Goal: Task Accomplishment & Management: Complete application form

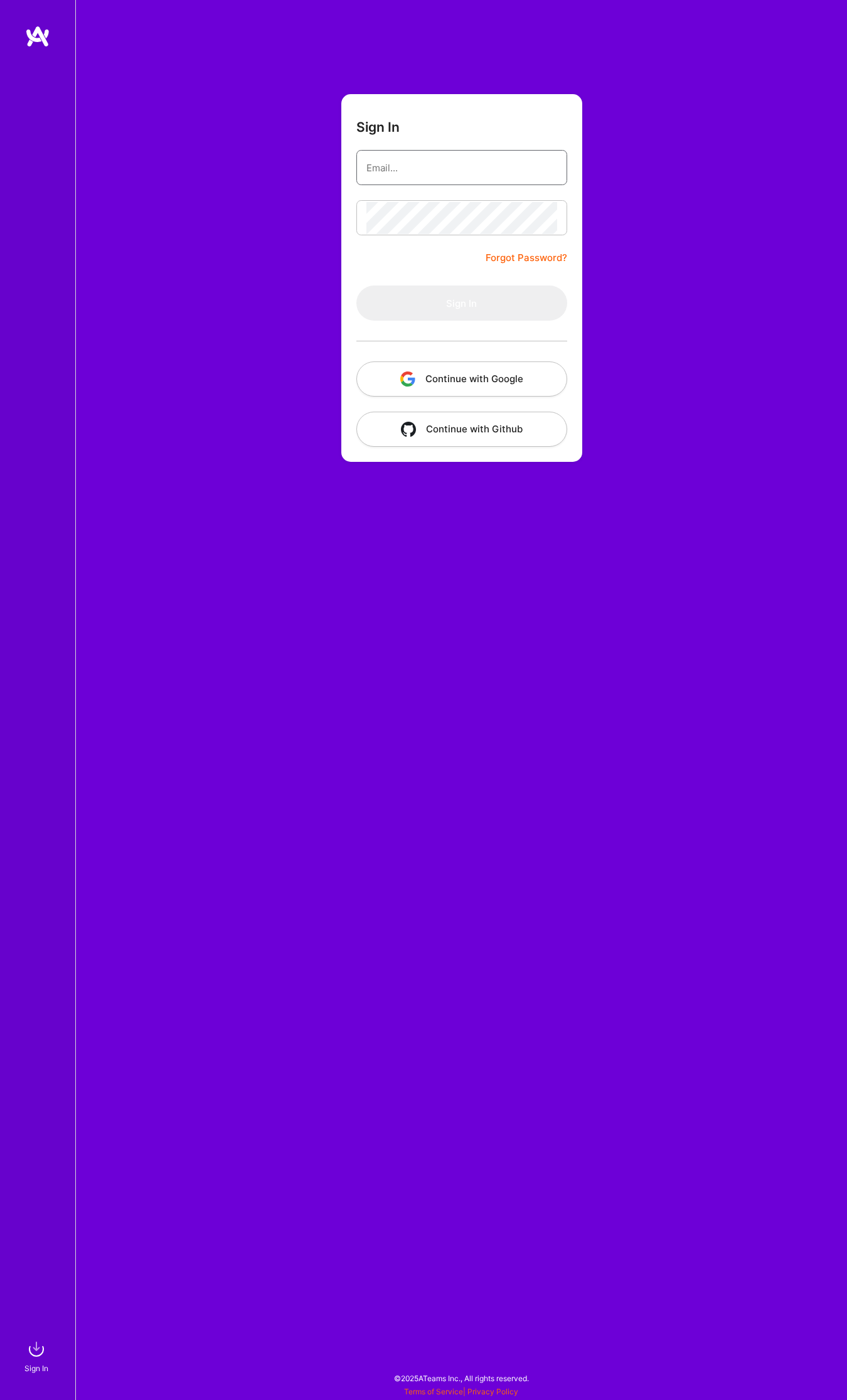
click at [424, 163] on input "email" at bounding box center [462, 168] width 191 height 32
type input "[EMAIL_ADDRESS][DOMAIN_NAME]"
click at [504, 299] on button "Sign In" at bounding box center [462, 303] width 211 height 35
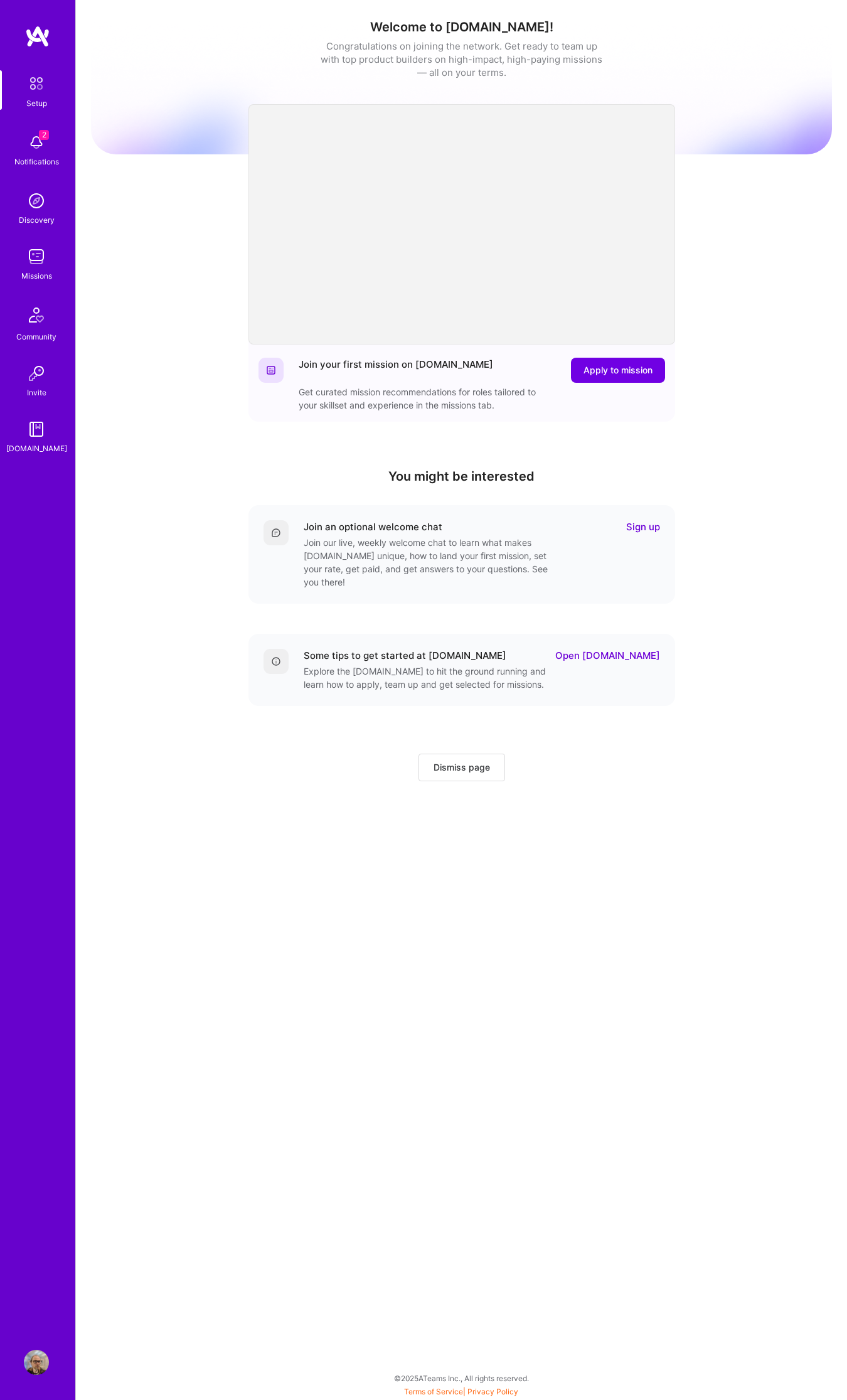
click at [22, 270] on div "Missions" at bounding box center [37, 275] width 31 height 13
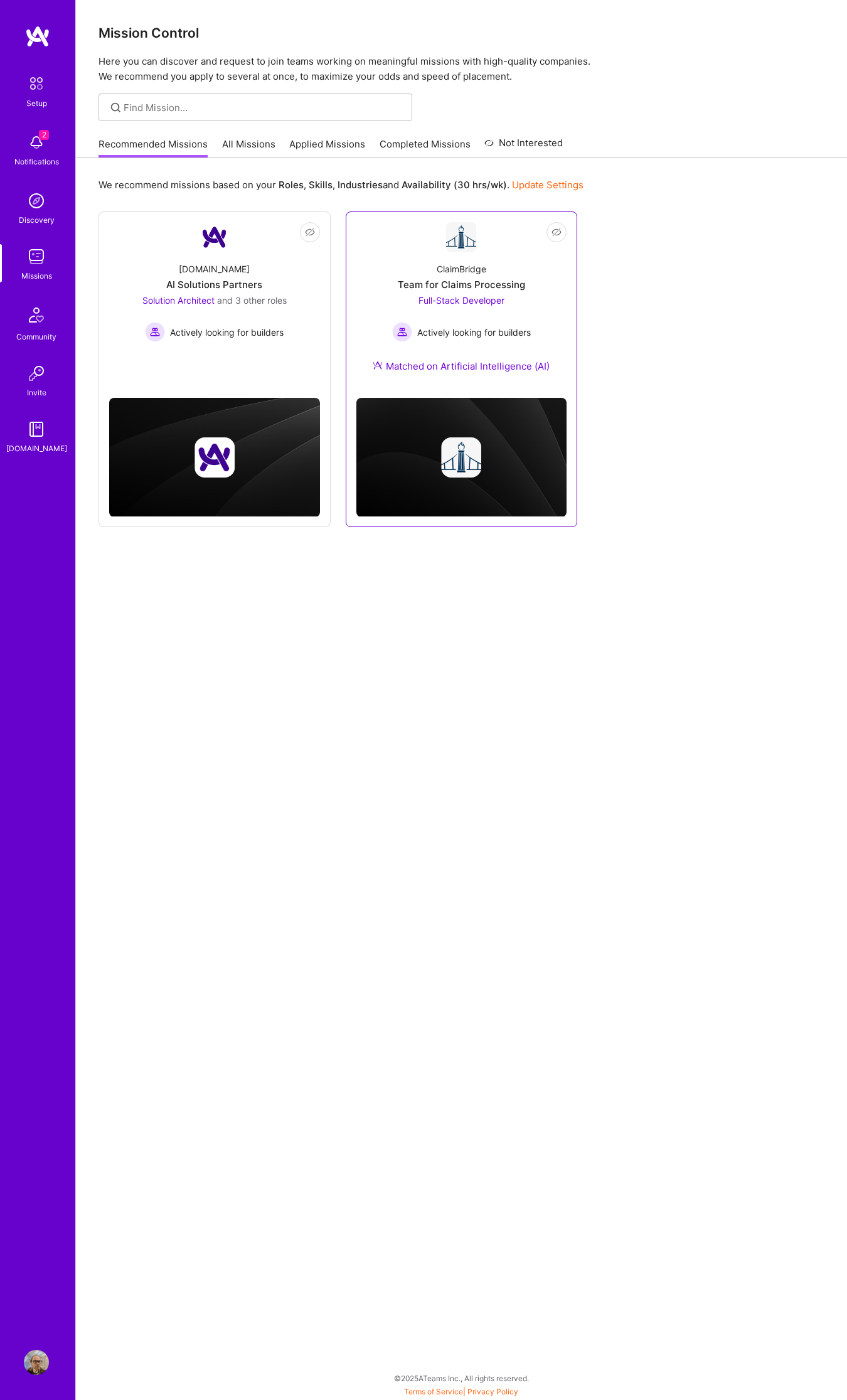
click at [494, 263] on div "ClaimBridge Team for Claims Processing Full-Stack Developer Actively looking fo…" at bounding box center [462, 320] width 211 height 136
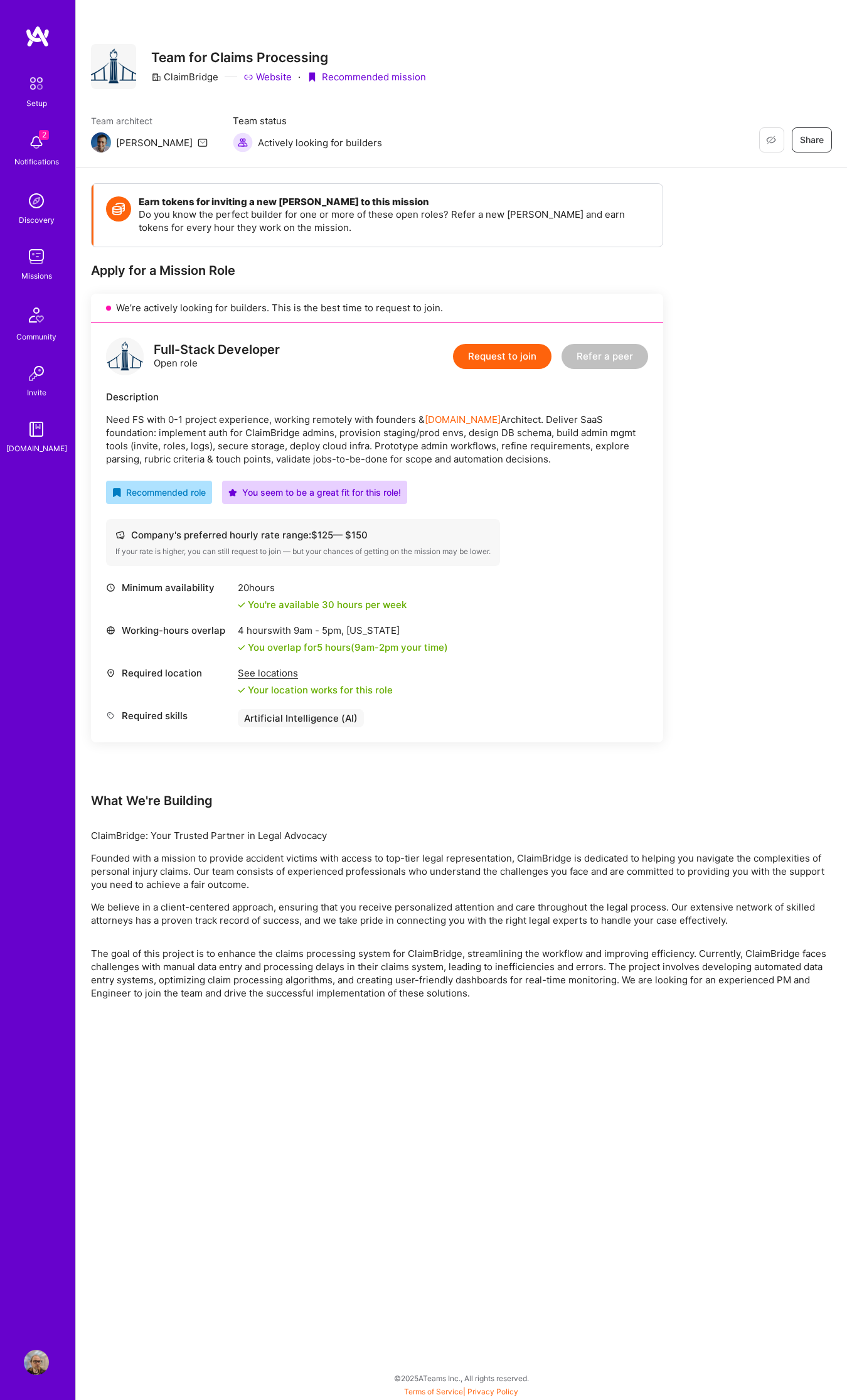
click at [522, 358] on button "Request to join" at bounding box center [502, 356] width 98 height 25
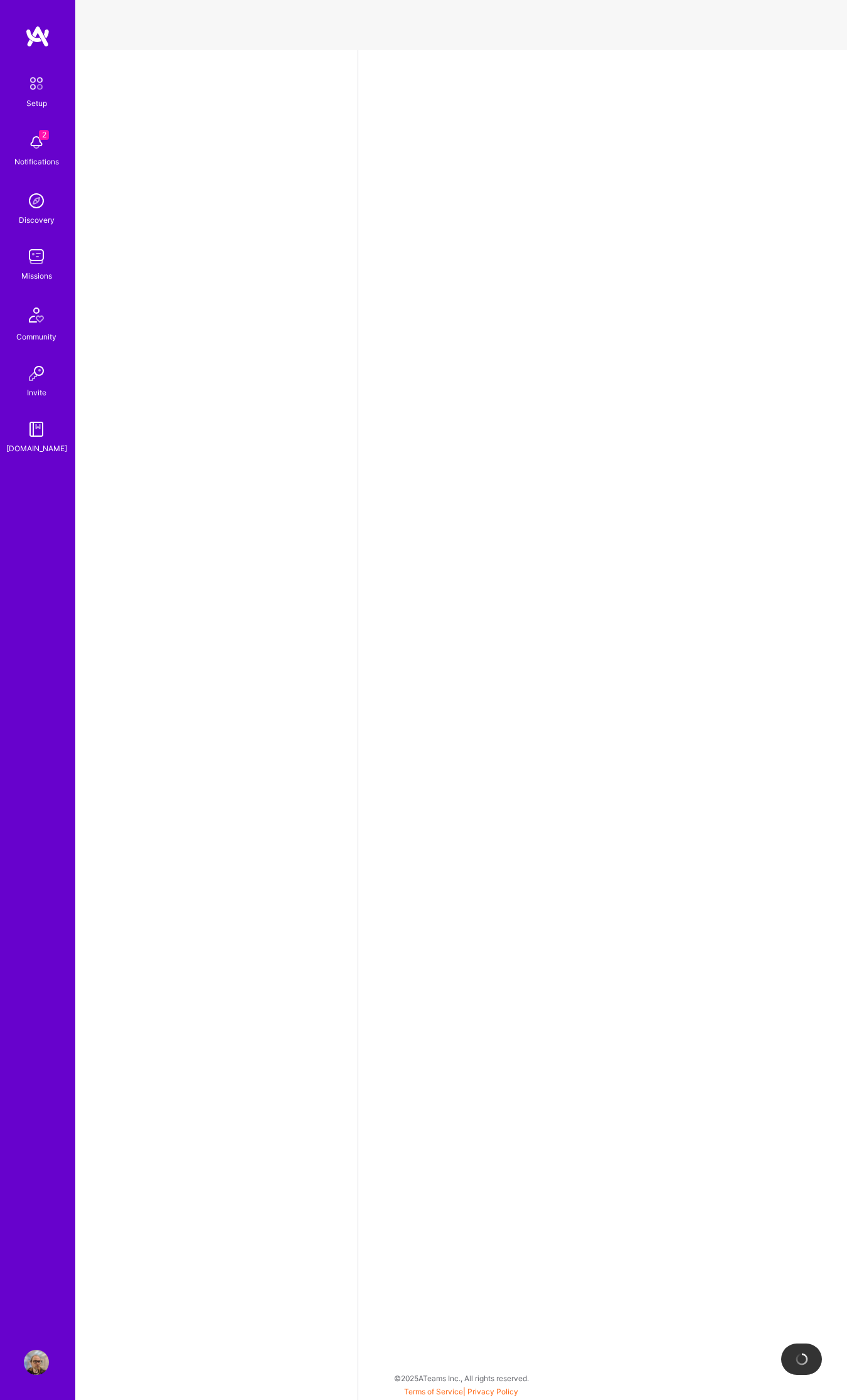
select select "US"
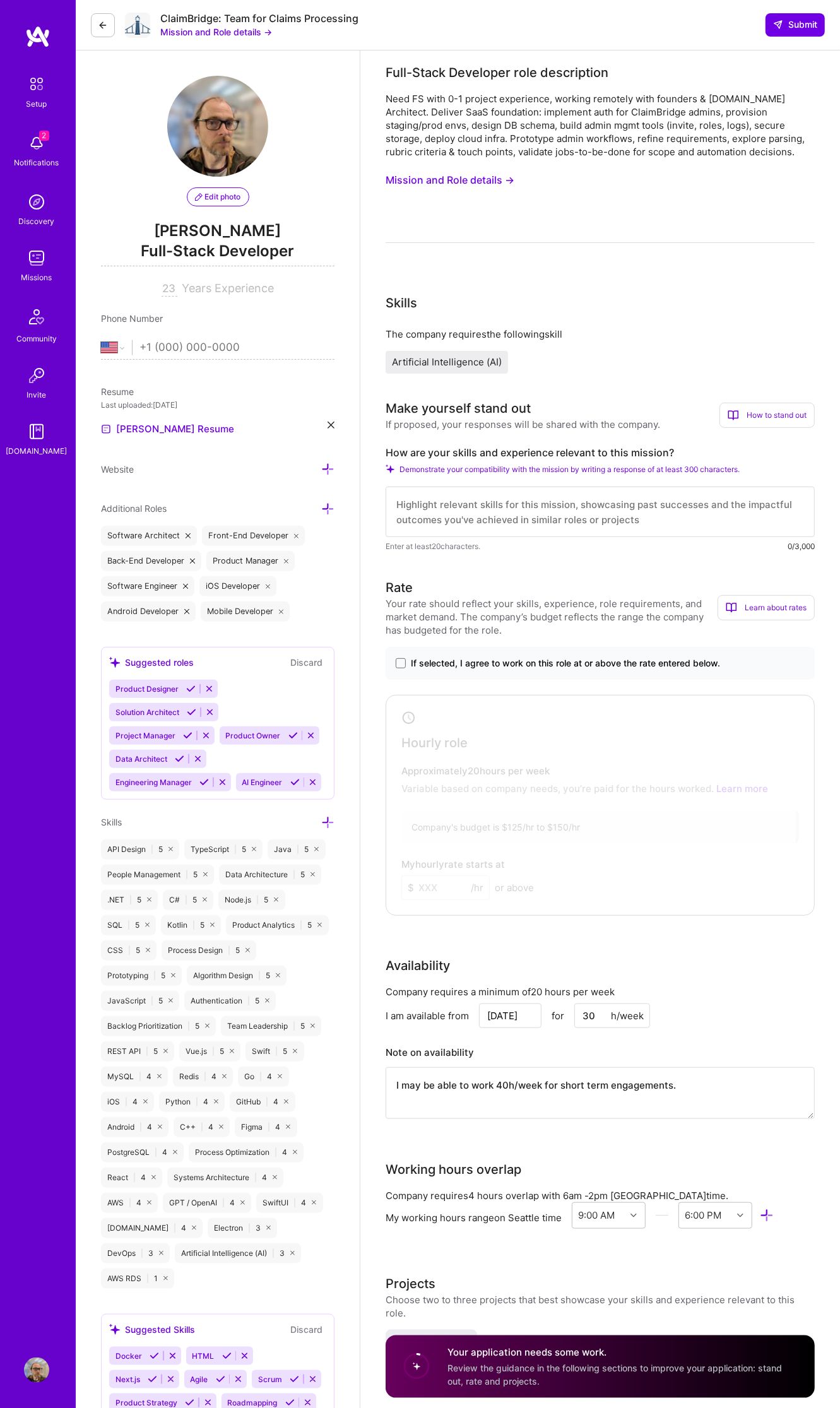
click at [483, 168] on div "Need FS with 0-1 project experience, working remotely with founders & [DOMAIN_N…" at bounding box center [600, 167] width 429 height 151
click at [478, 183] on button "Mission and Role details →" at bounding box center [449, 180] width 129 height 23
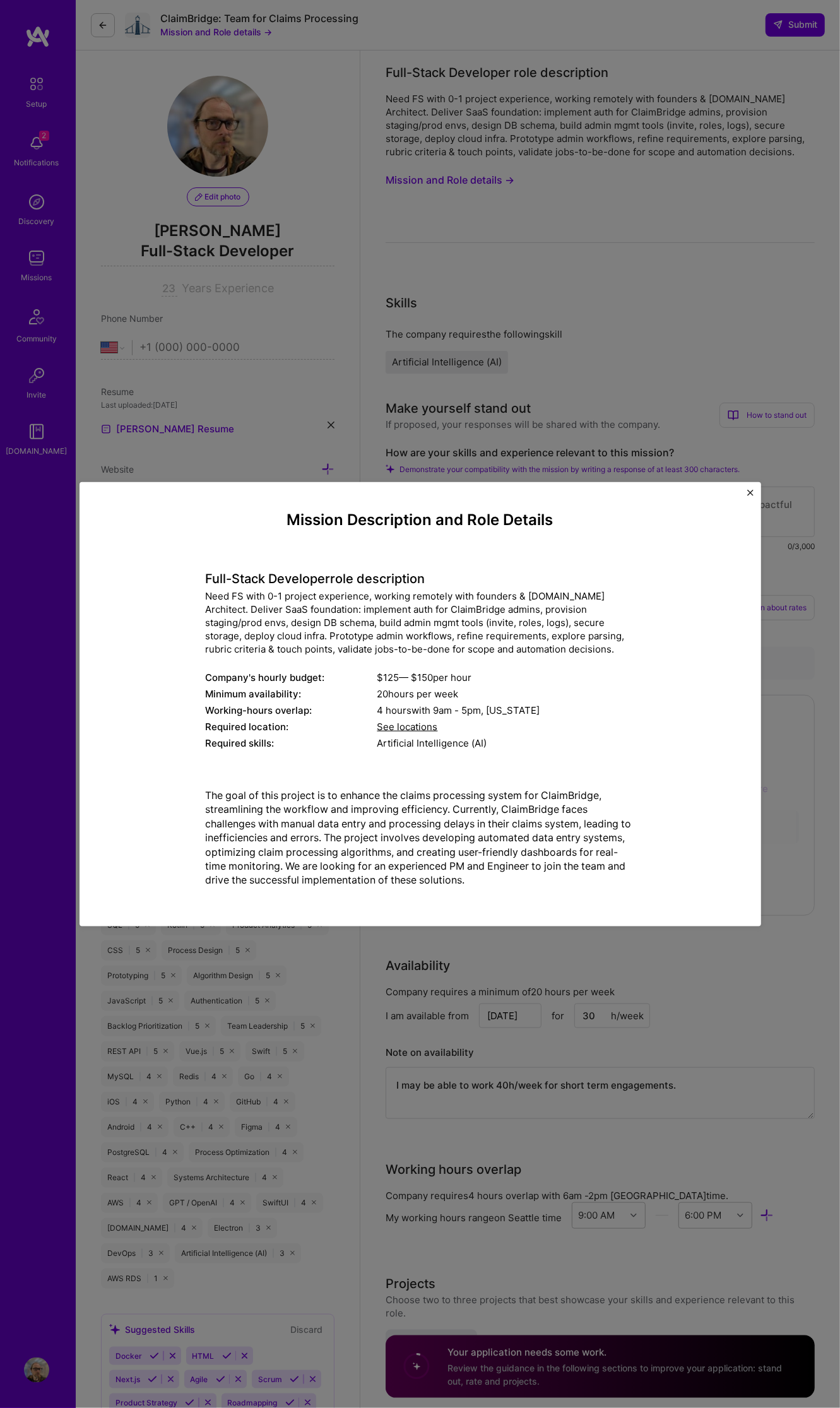
click at [754, 486] on div "Mission Description and Role Details Full-Stack Developer role description Need…" at bounding box center [420, 703] width 681 height 444
click at [749, 493] on img "Close" at bounding box center [750, 492] width 6 height 6
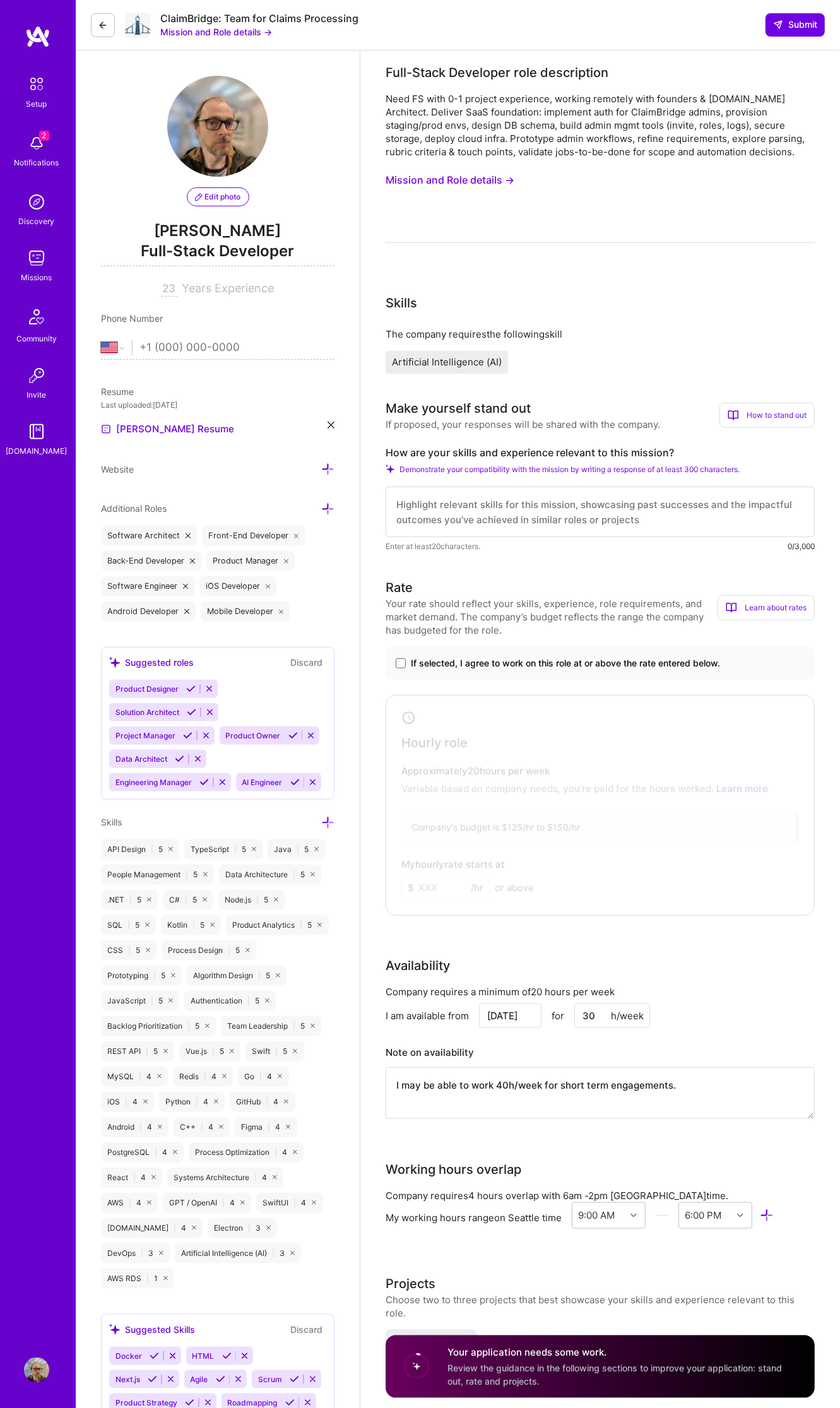
click at [733, 359] on div "Artificial Intelligence (AI)" at bounding box center [600, 363] width 429 height 22
click at [617, 664] on span "If selected, I agree to work on this role at or above the rate entered below." at bounding box center [565, 663] width 309 height 13
click at [0, 0] on input "If selected, I agree to work on this role at or above the rate entered below." at bounding box center [0, 0] width 0 height 0
drag, startPoint x: 444, startPoint y: 875, endPoint x: 247, endPoint y: 824, distance: 203.5
click at [254, 832] on div "Edit photo [PERSON_NAME] Full-Stack Developer 23 Years Experience Phone Number …" at bounding box center [458, 1335] width 764 height 2670
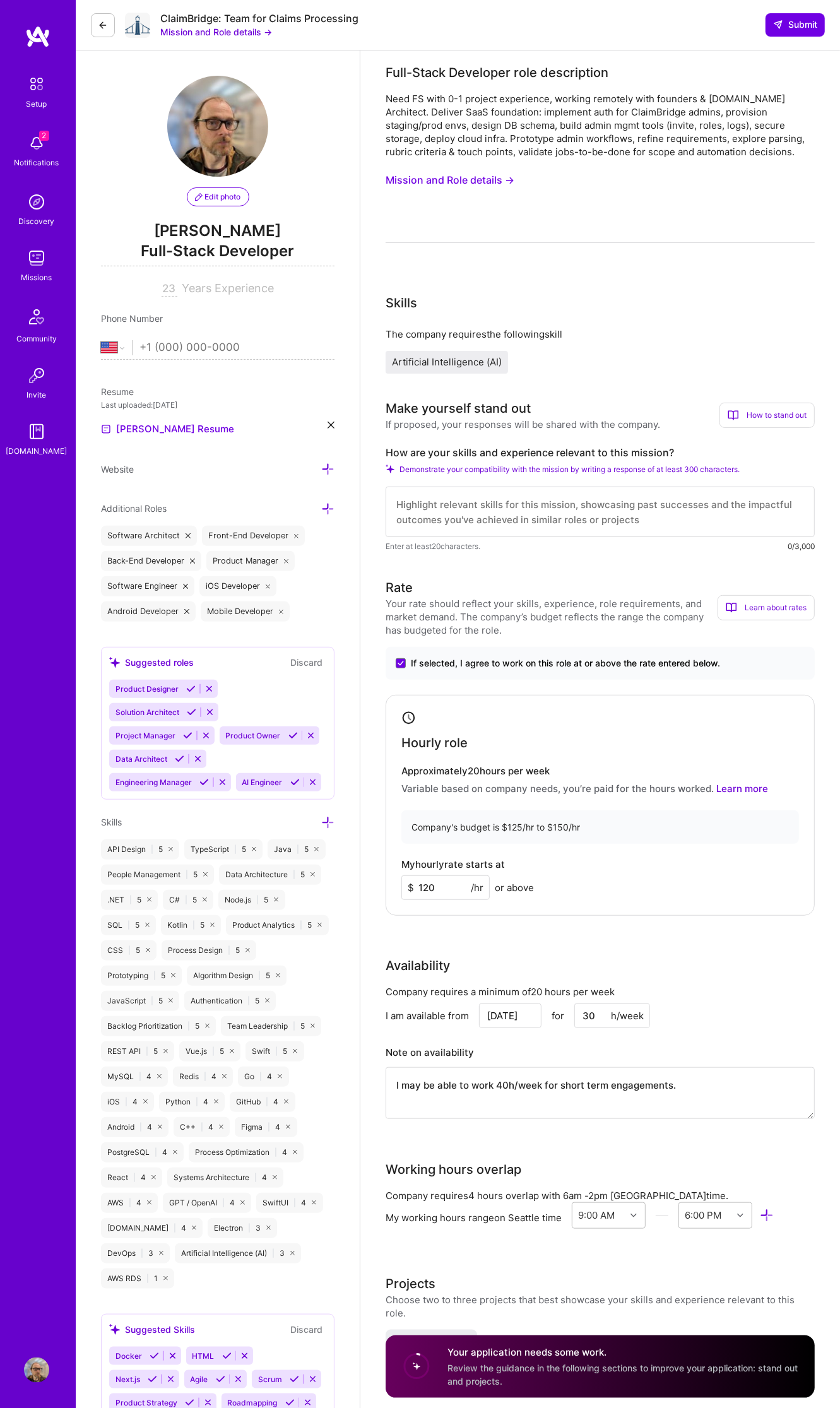
type input "120"
click at [605, 502] on textarea at bounding box center [600, 512] width 429 height 51
click at [576, 507] on textarea "I have extensive experience building ang maintaining 0-1 projects" at bounding box center [600, 512] width 429 height 51
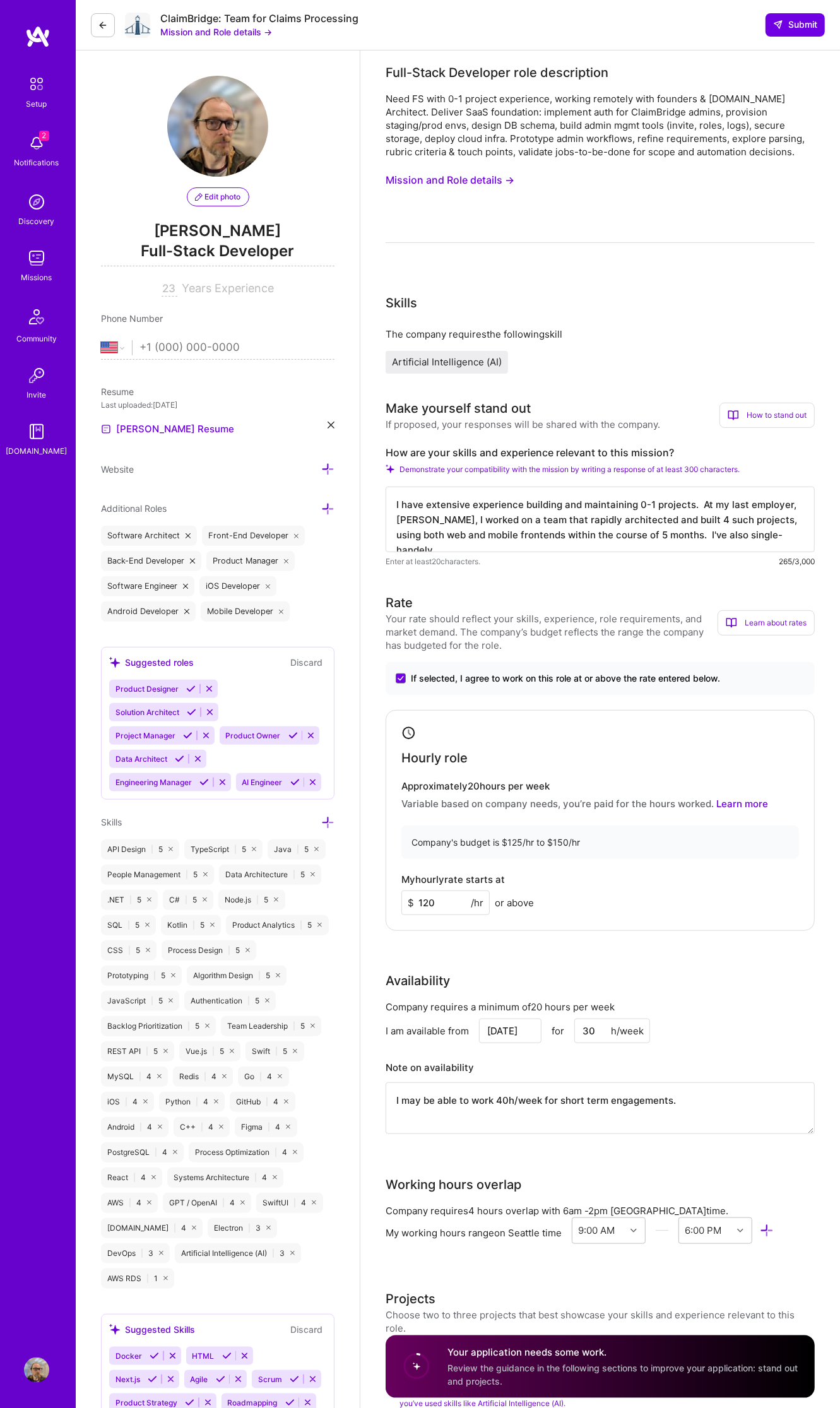
click at [780, 530] on textarea "I have extensive experience building and maintaining 0-1 projects. At my last e…" at bounding box center [600, 519] width 429 height 65
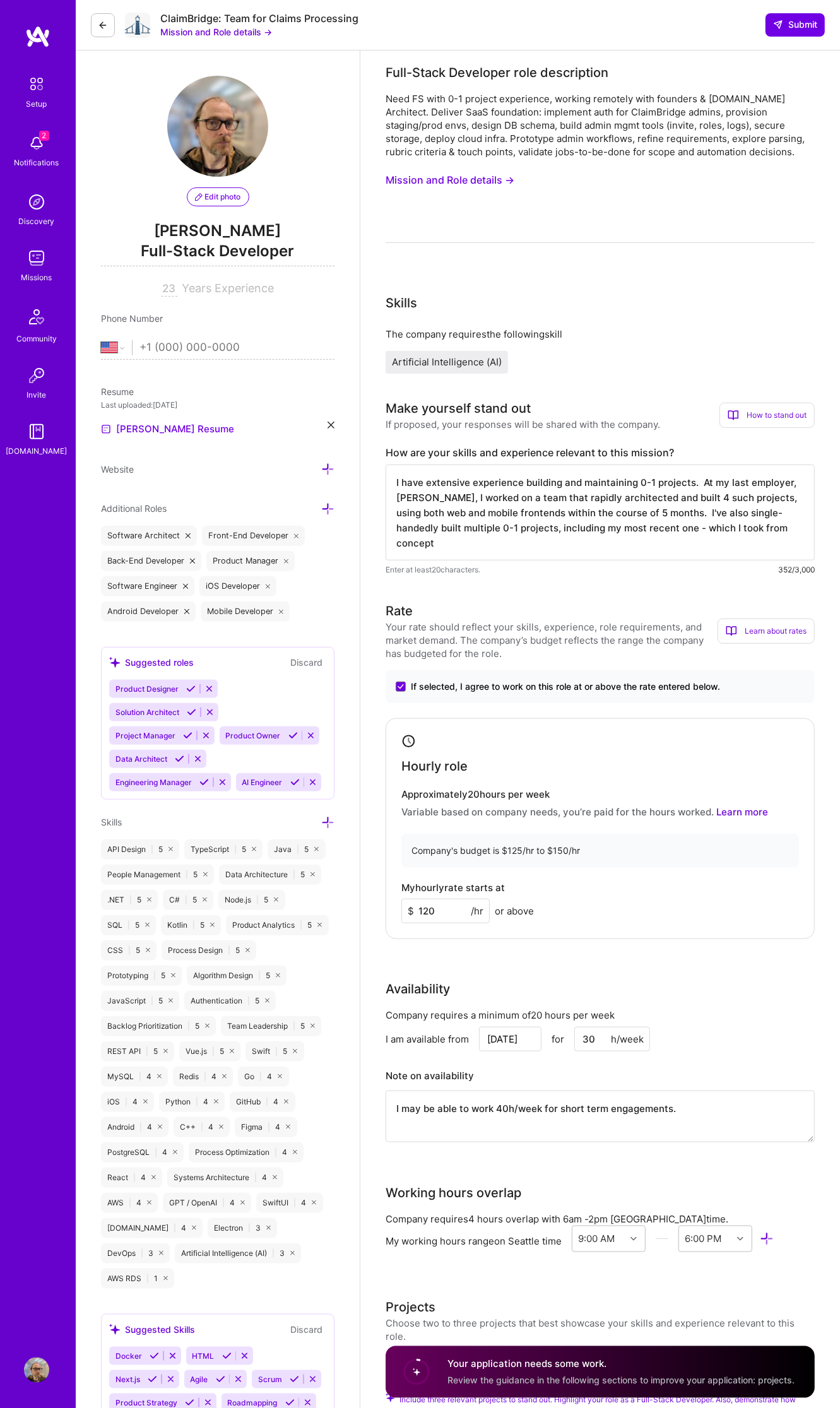
click at [556, 524] on textarea "I have extensive experience building and maintaining 0-1 projects. At my last e…" at bounding box center [600, 512] width 429 height 96
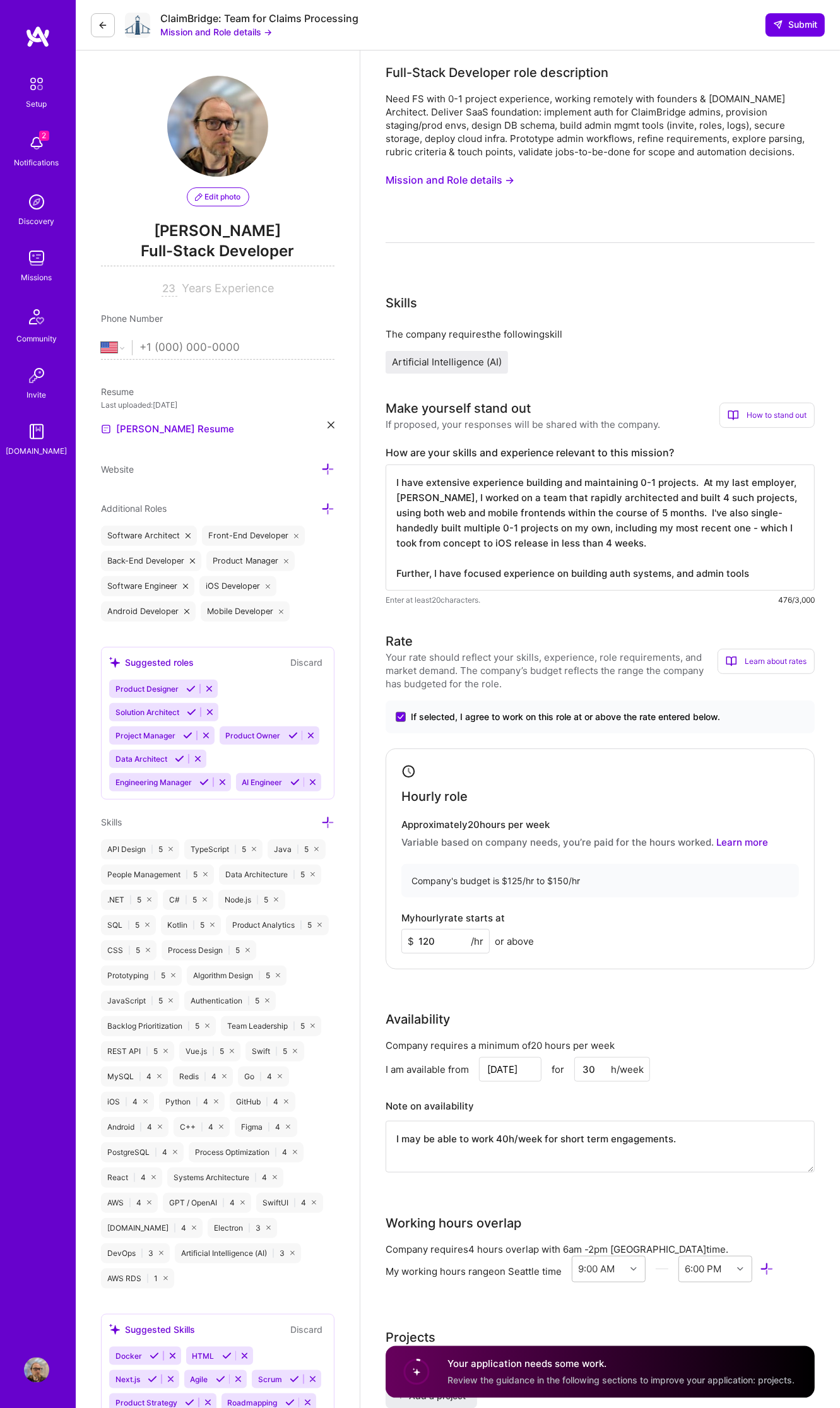
click at [653, 543] on textarea "I have extensive experience building and maintaining 0-1 projects. At my last e…" at bounding box center [600, 528] width 429 height 126
click at [644, 523] on textarea "I have extensive experience building and maintaining 0-1 projects. At my last e…" at bounding box center [600, 528] width 429 height 126
click at [721, 519] on textarea "I have extensive experience building and maintaining 0-1 projects. At my last e…" at bounding box center [600, 528] width 429 height 126
click at [497, 550] on textarea "I have extensive experience building and maintaining 0-1 projects. At my last e…" at bounding box center [600, 528] width 429 height 126
click at [600, 549] on textarea "I have extensive experience building and maintaining 0-1 projects. At my last e…" at bounding box center [600, 528] width 429 height 126
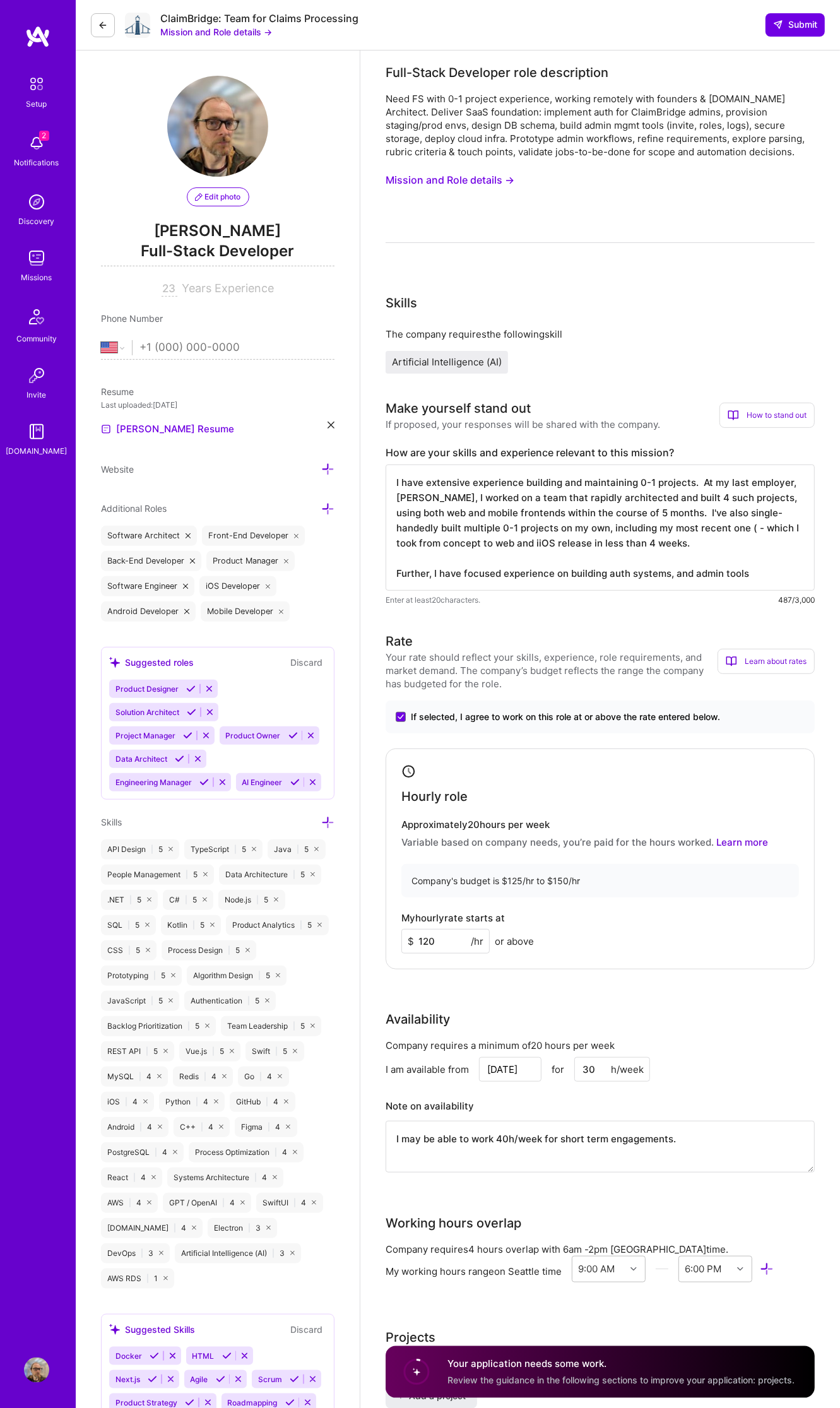
drag, startPoint x: 538, startPoint y: 545, endPoint x: 562, endPoint y: 516, distance: 37.6
click at [537, 544] on textarea "I have extensive experience building and maintaining 0-1 projects. At my last e…" at bounding box center [600, 528] width 429 height 126
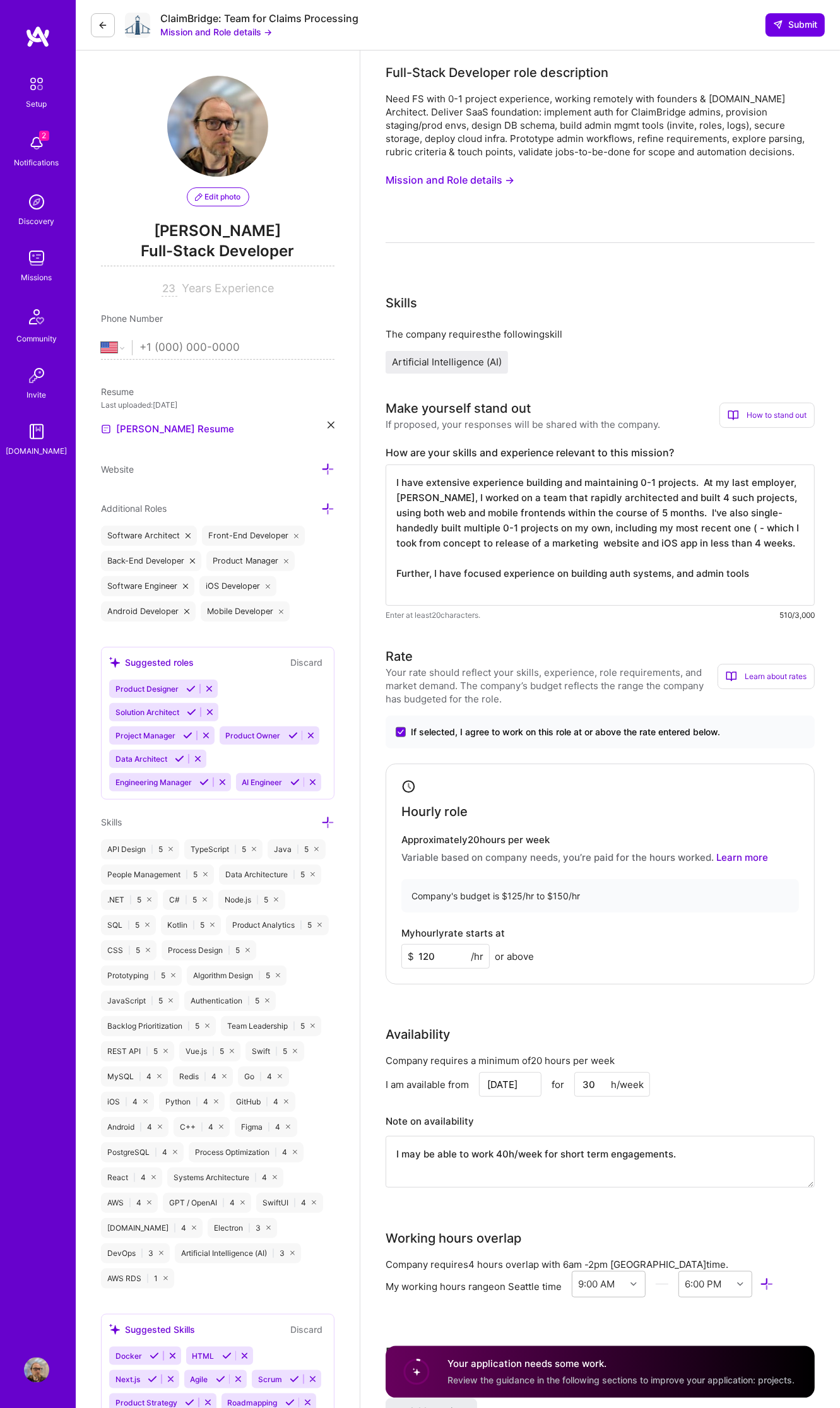
paste textarea "[URL][DOMAIN_NAME]"
drag, startPoint x: 506, startPoint y: 481, endPoint x: 505, endPoint y: 492, distance: 11.0
click at [506, 481] on textarea "I have extensive experience building and maintaining 0-1 projects. At my last e…" at bounding box center [600, 535] width 429 height 141
click at [619, 508] on textarea "I have extensive experience building and maintaining 0-1 projects. At my last e…" at bounding box center [600, 535] width 429 height 141
drag, startPoint x: 497, startPoint y: 542, endPoint x: 513, endPoint y: 528, distance: 21.3
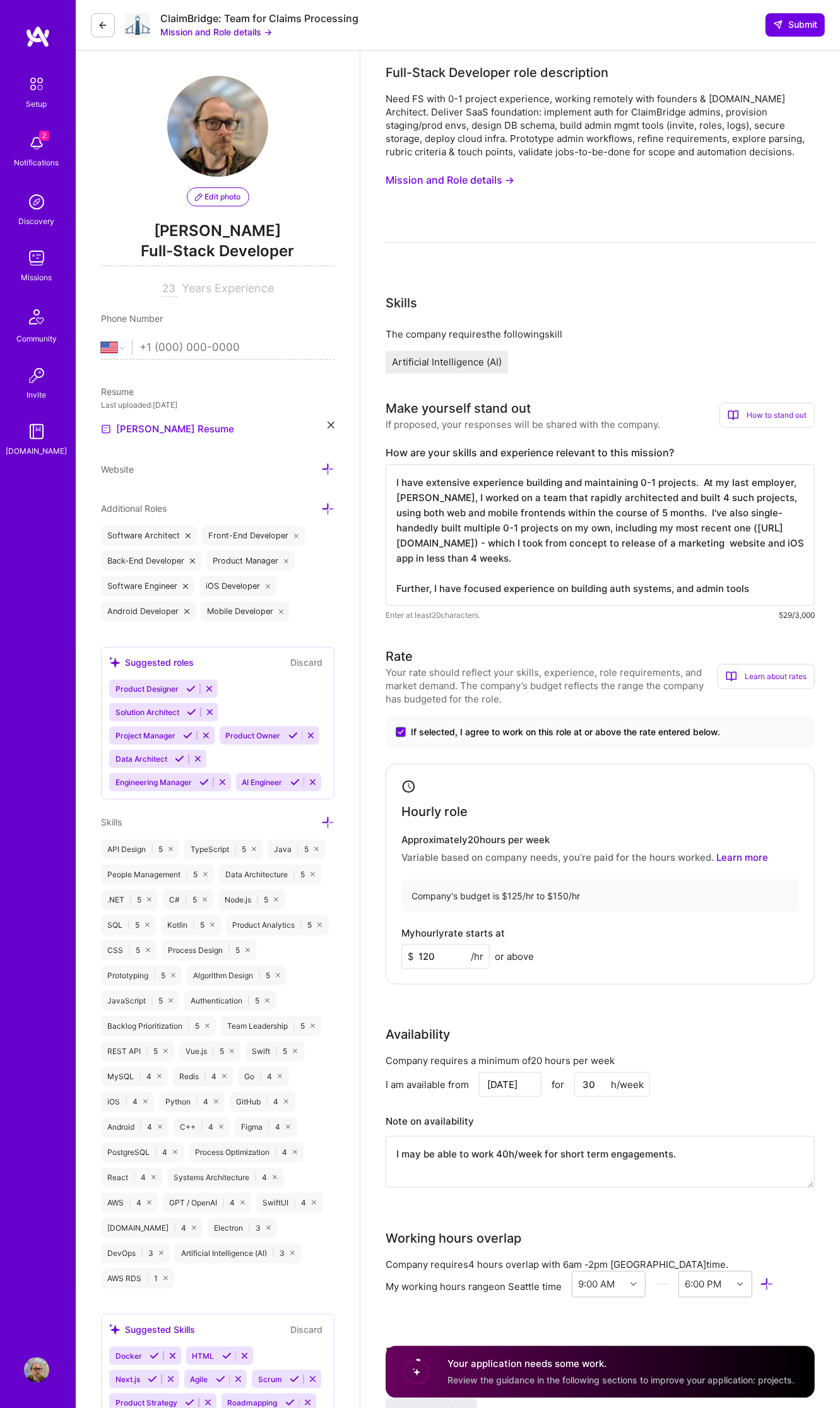
click at [497, 542] on textarea "I have extensive experience building and maintaining 0-1 projects. At my last e…" at bounding box center [600, 535] width 429 height 141
click at [615, 493] on textarea "I have extensive experience building and maintaining 0-1 projects. At my last e…" at bounding box center [600, 535] width 429 height 141
click at [568, 481] on textarea "I have extensive experience building and maintaining 0-1 projects. At my last e…" at bounding box center [600, 535] width 429 height 141
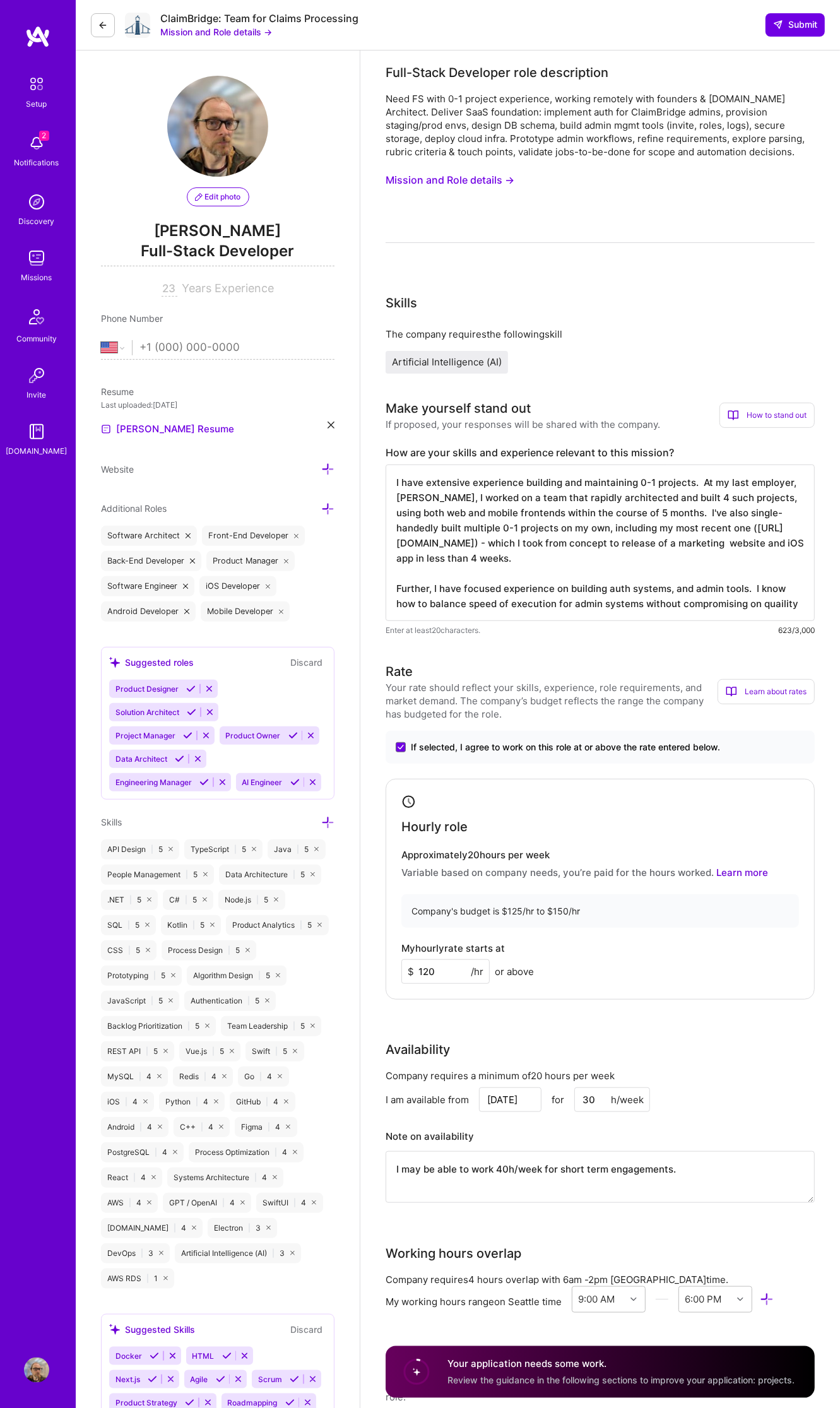
click at [640, 595] on textarea "I have extensive experience building and maintaining 0-1 projects. At my last e…" at bounding box center [600, 542] width 429 height 157
drag, startPoint x: 568, startPoint y: 601, endPoint x: 599, endPoint y: 620, distance: 36.4
click at [568, 600] on textarea "I have extensive experience building and maintaining 0-1 projects. At my last e…" at bounding box center [600, 542] width 429 height 157
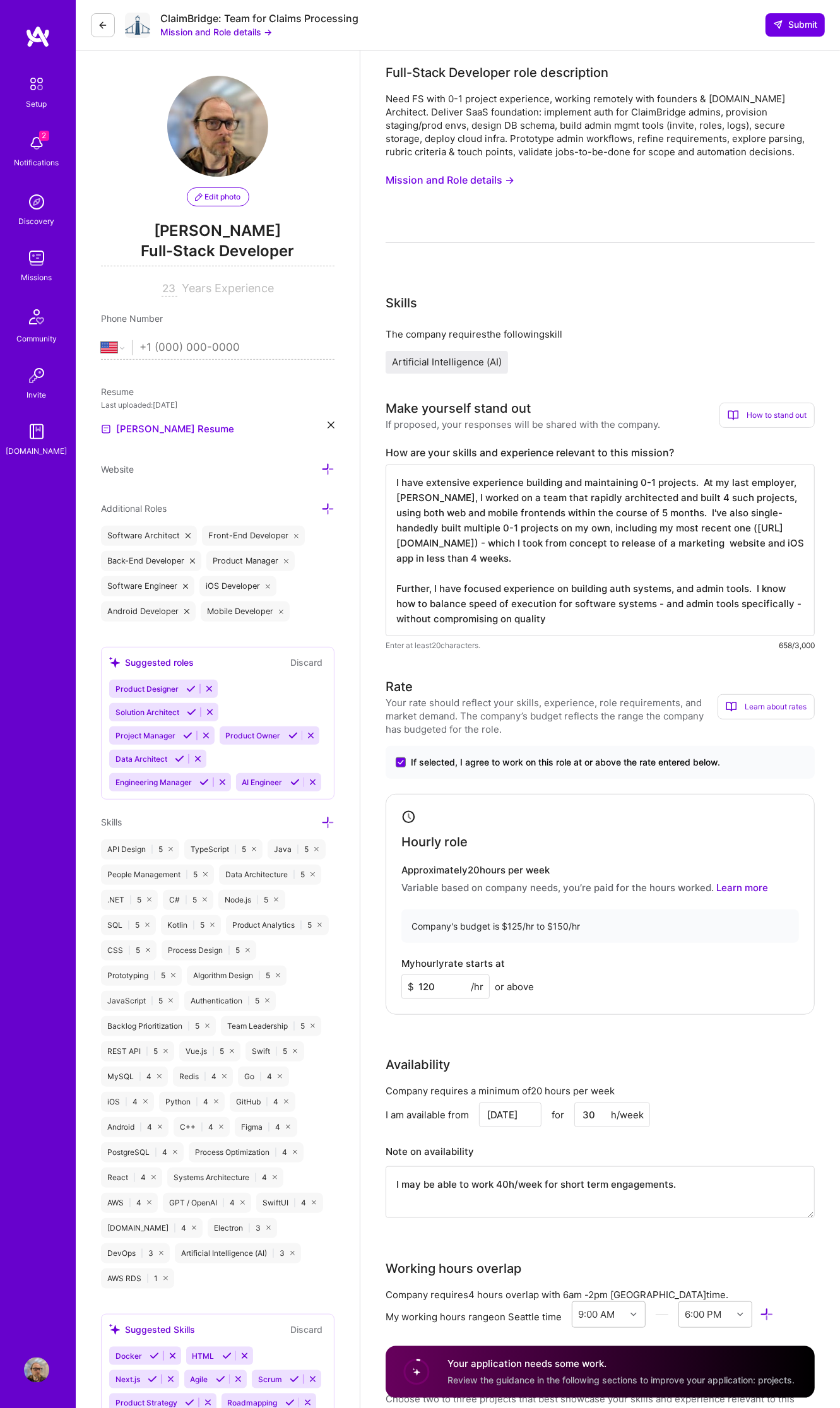
click at [570, 623] on textarea "I have extensive experience building and maintaining 0-1 projects. At my last e…" at bounding box center [600, 550] width 429 height 171
click at [745, 592] on textarea "I have extensive experience building and maintaining 0-1 projects. At my last e…" at bounding box center [600, 550] width 429 height 171
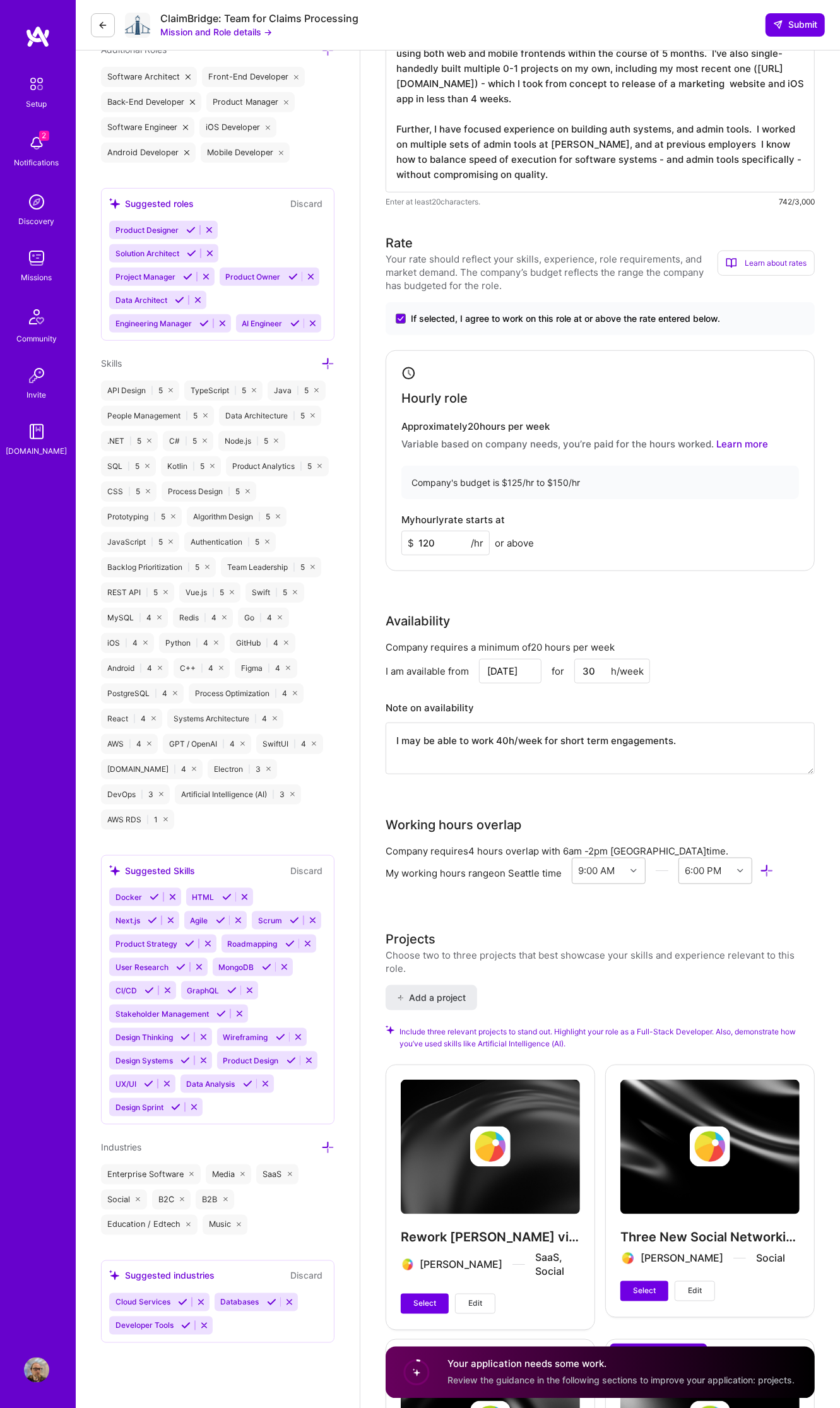
scroll to position [474, 0]
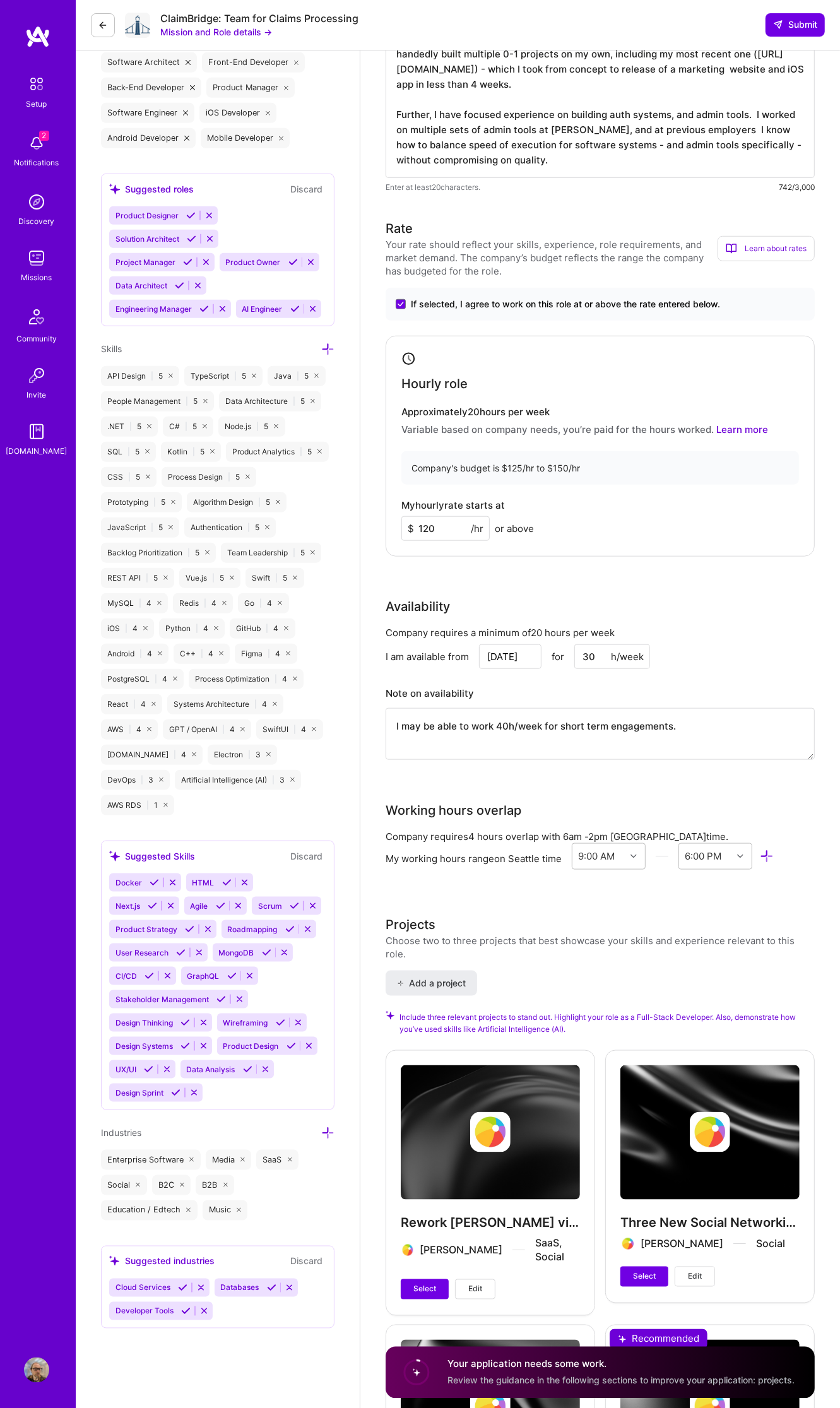
type textarea "I have extensive experience building and maintaining 0-1 projects. At my last e…"
drag, startPoint x: 713, startPoint y: 741, endPoint x: 296, endPoint y: 717, distance: 417.7
click at [296, 717] on div "Edit photo [PERSON_NAME] Full-Stack Developer 23 Years Experience Phone Number …" at bounding box center [458, 913] width 764 height 2774
drag, startPoint x: 609, startPoint y: 649, endPoint x: 480, endPoint y: 637, distance: 129.6
click at [480, 637] on div "Company requires a minimum of 20 hours per week I am available from [DATE] for …" at bounding box center [600, 700] width 429 height 150
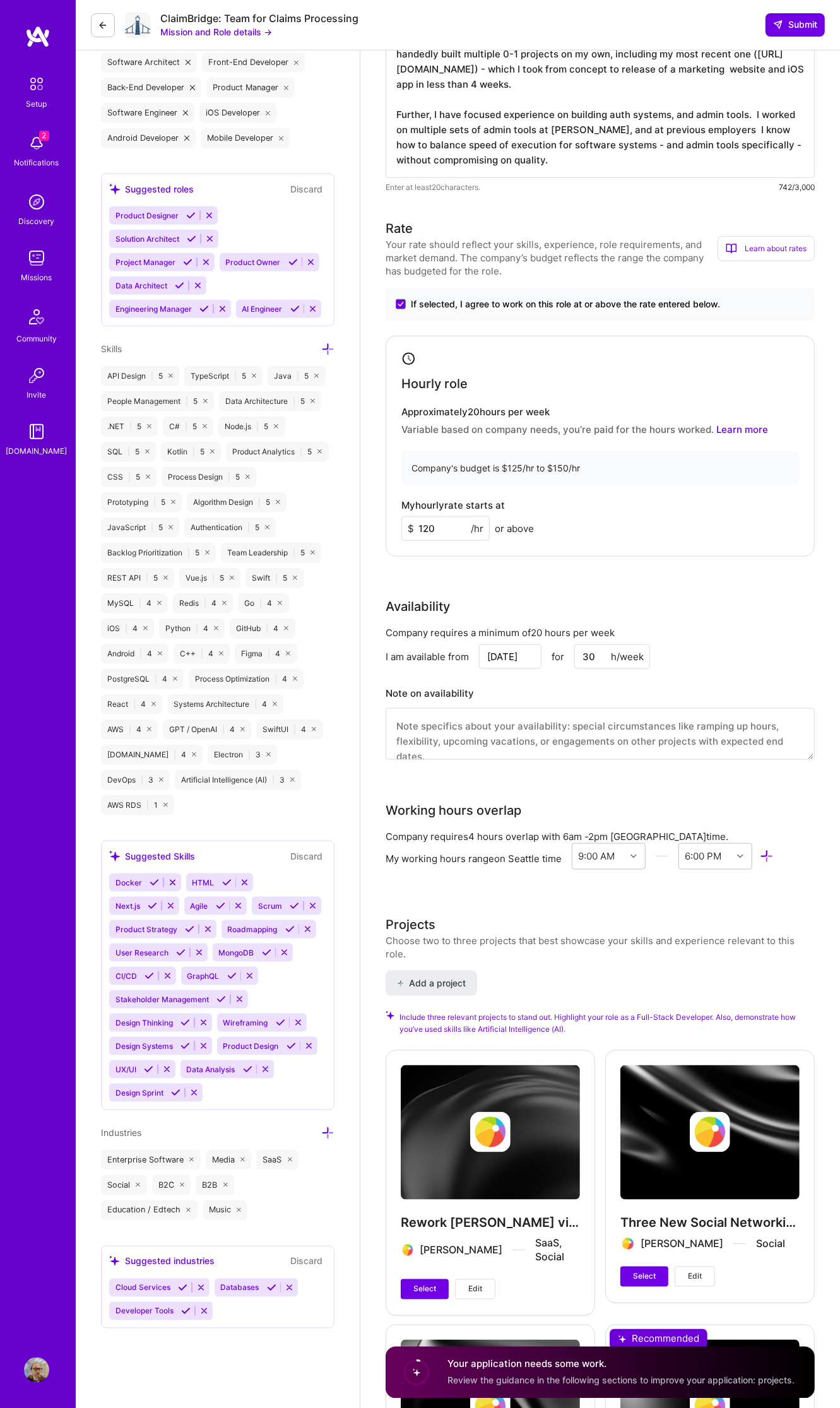
click at [663, 601] on div "Availability" at bounding box center [600, 606] width 429 height 19
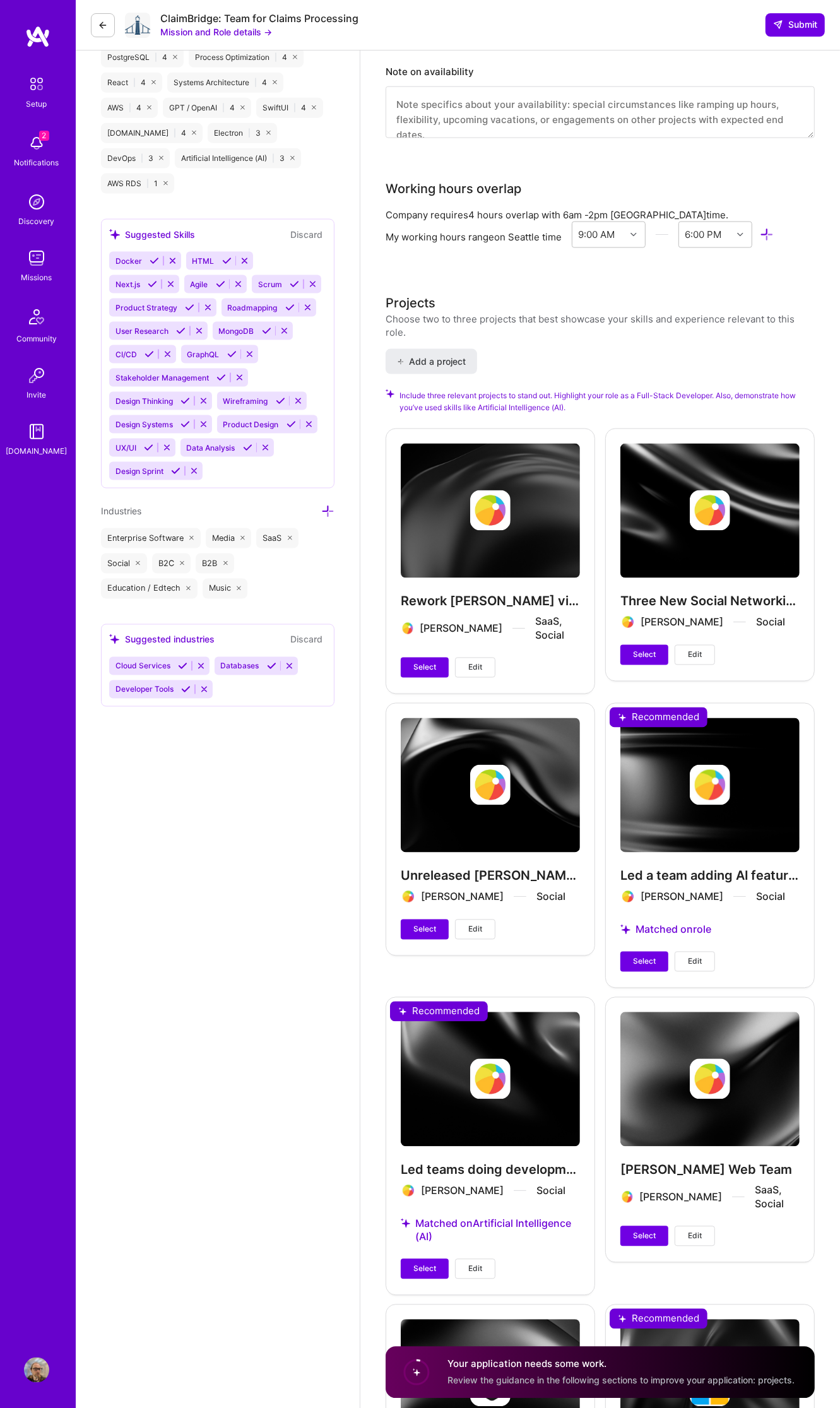
scroll to position [1104, 0]
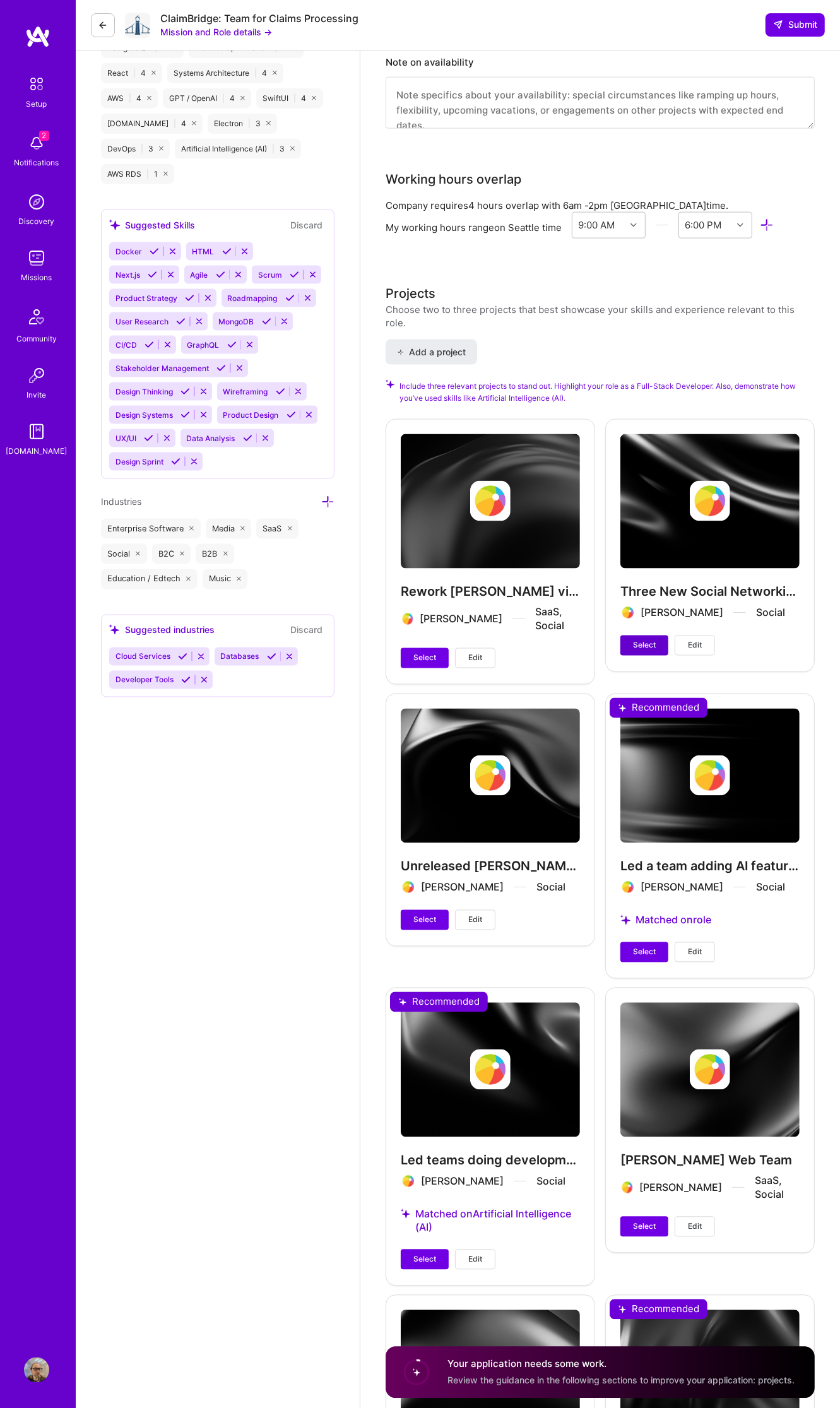
click at [649, 646] on span "Select" at bounding box center [644, 646] width 22 height 11
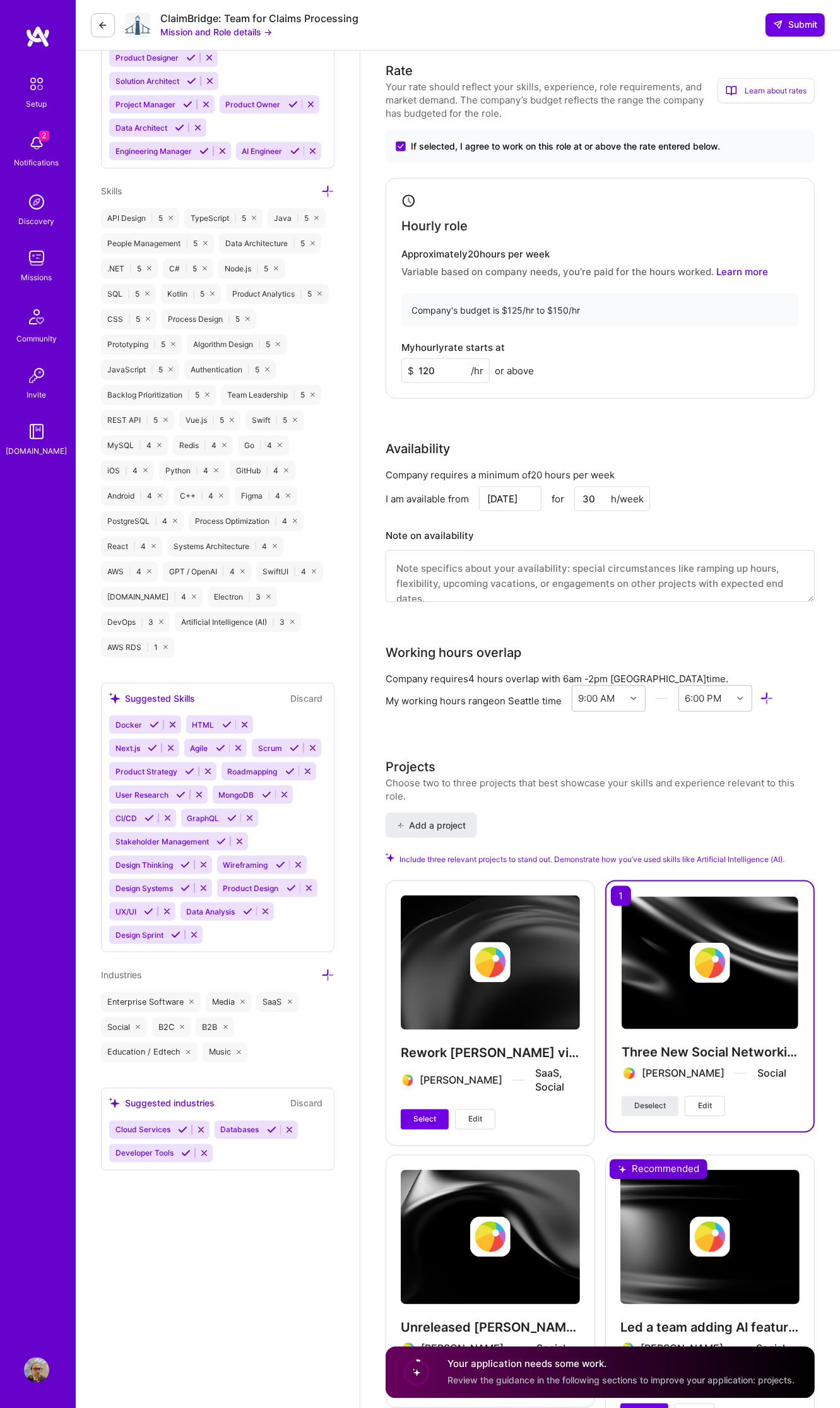
scroll to position [79, 0]
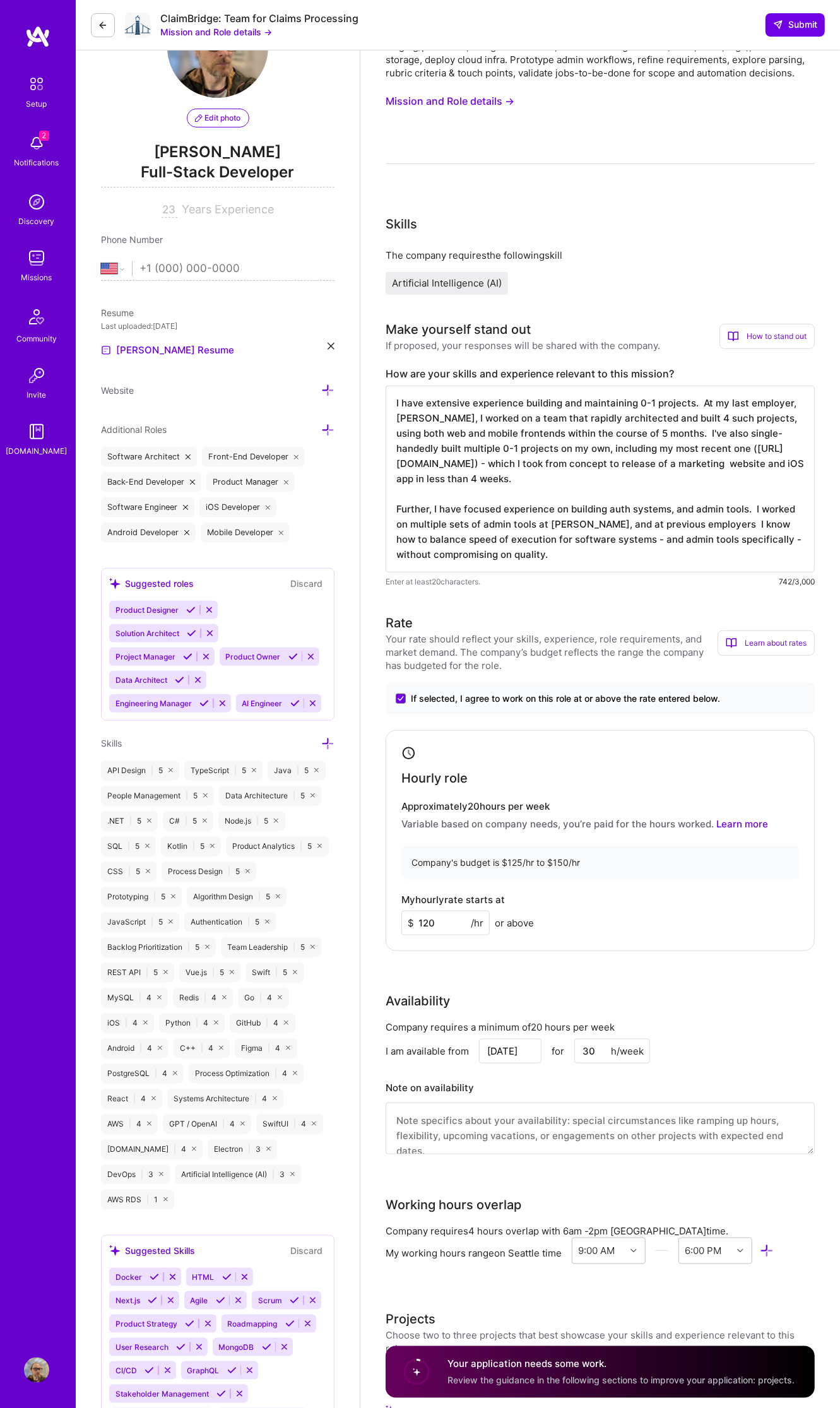
click at [698, 416] on textarea "I have extensive experience building and maintaining 0-1 projects. At my last e…" at bounding box center [600, 479] width 429 height 187
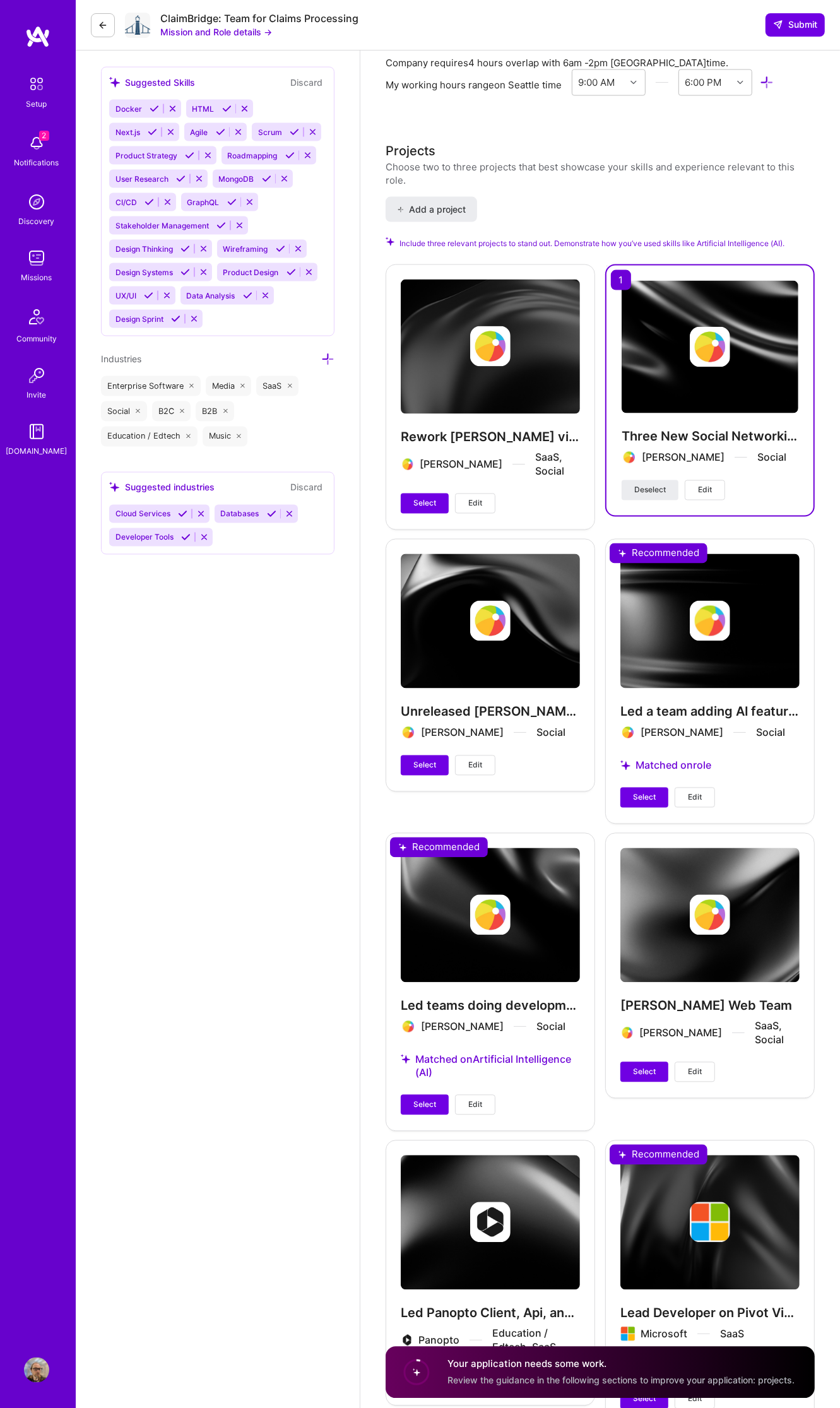
scroll to position [1263, 0]
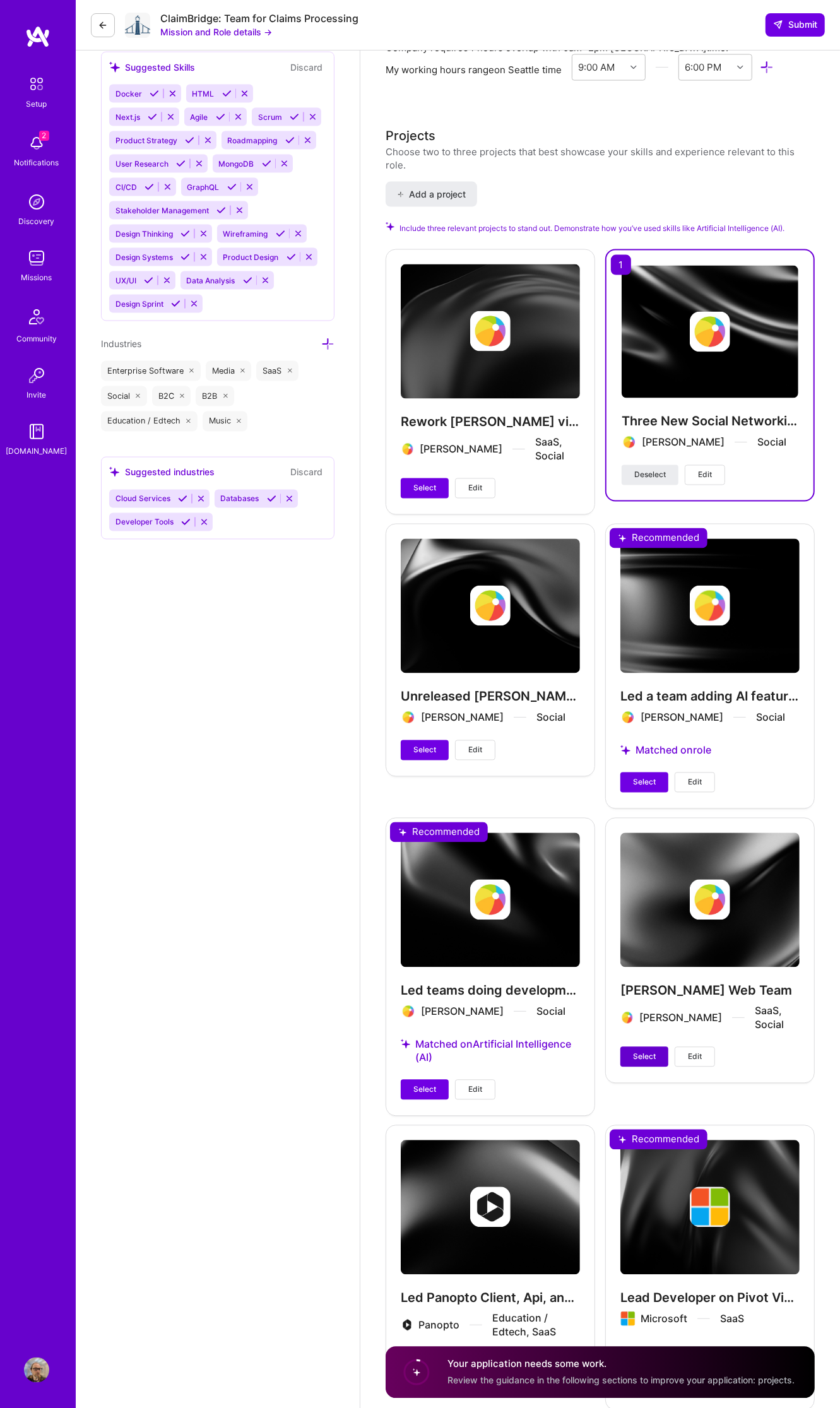
type textarea "I have extensive experience building and maintaining 0-1 projects. At my last e…"
click at [650, 1052] on span "Select" at bounding box center [644, 1057] width 22 height 11
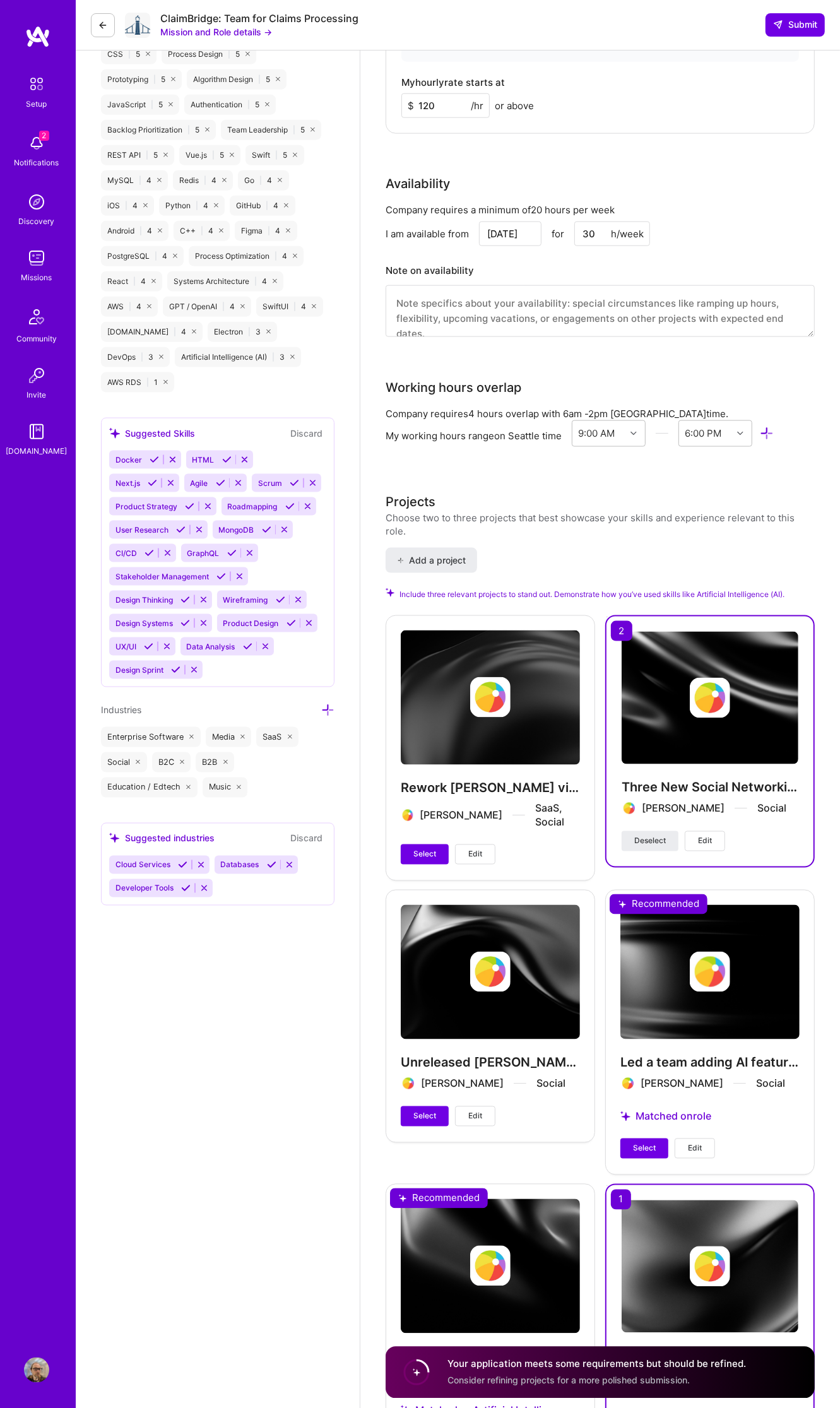
scroll to position [1339, 0]
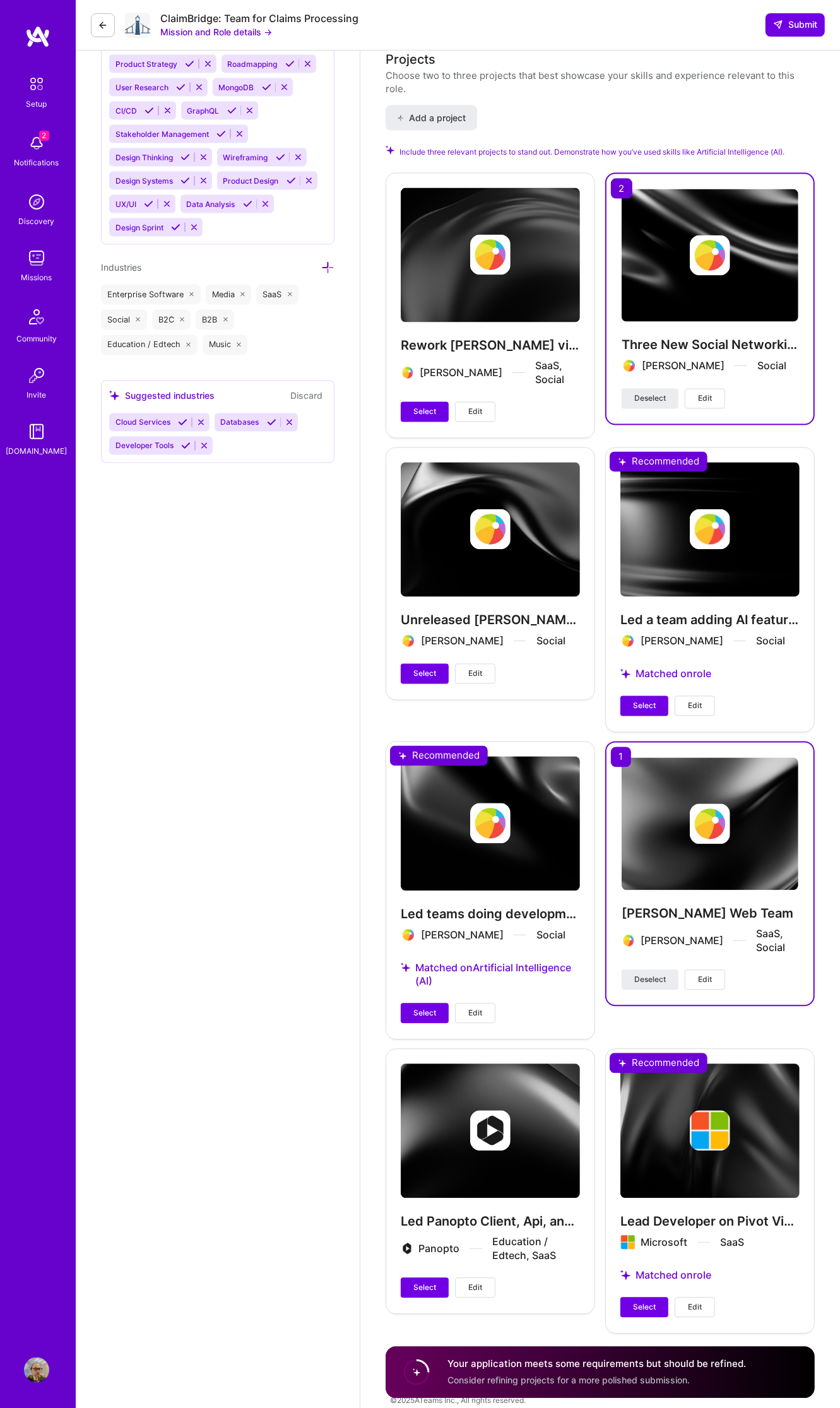
click at [551, 1371] on div "Your application meets some requirements but should be refined. Consider refini…" at bounding box center [596, 1371] width 298 height 29
click at [552, 1372] on div "Your application meets some requirements but should be refined. Consider refini…" at bounding box center [596, 1371] width 298 height 29
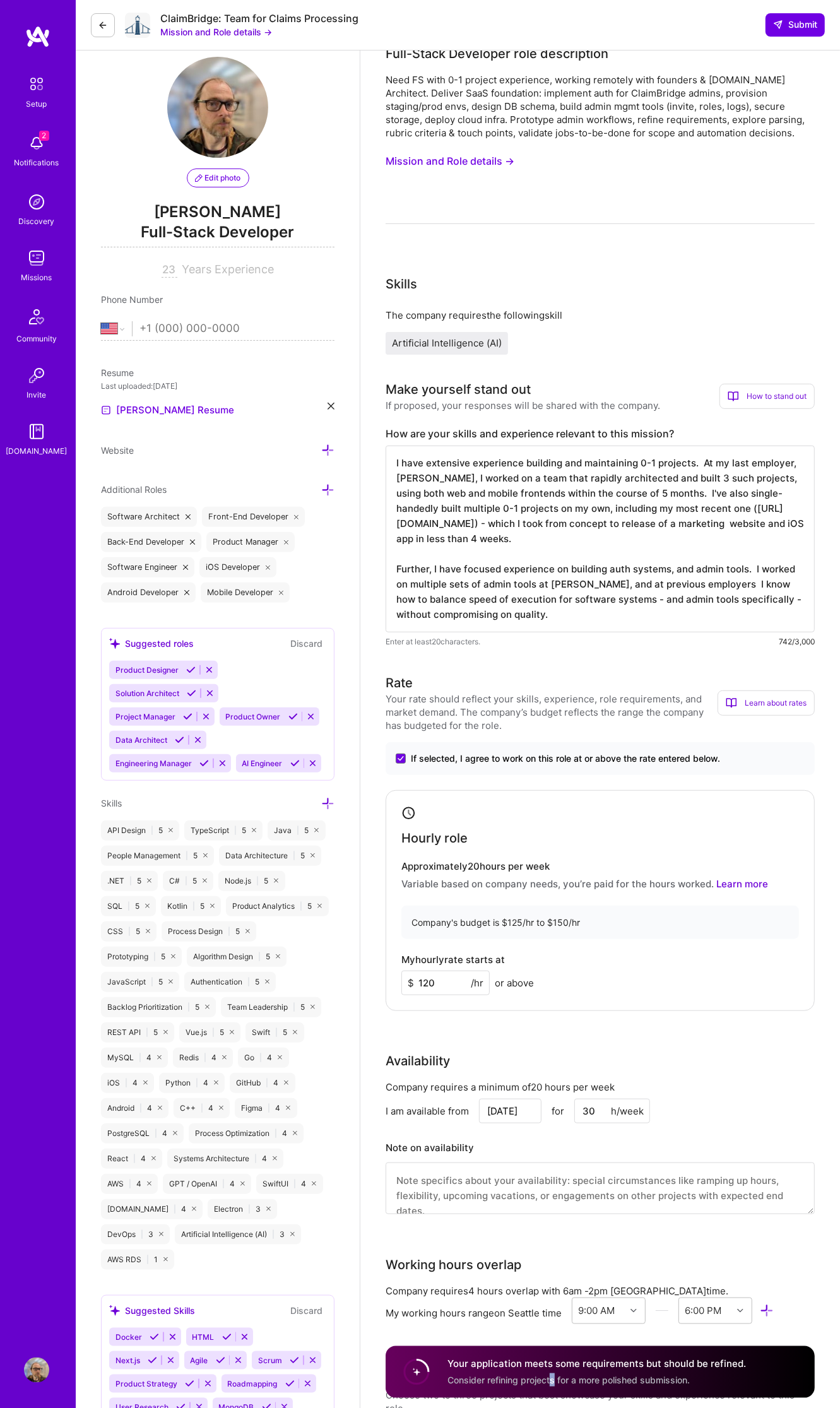
scroll to position [0, 0]
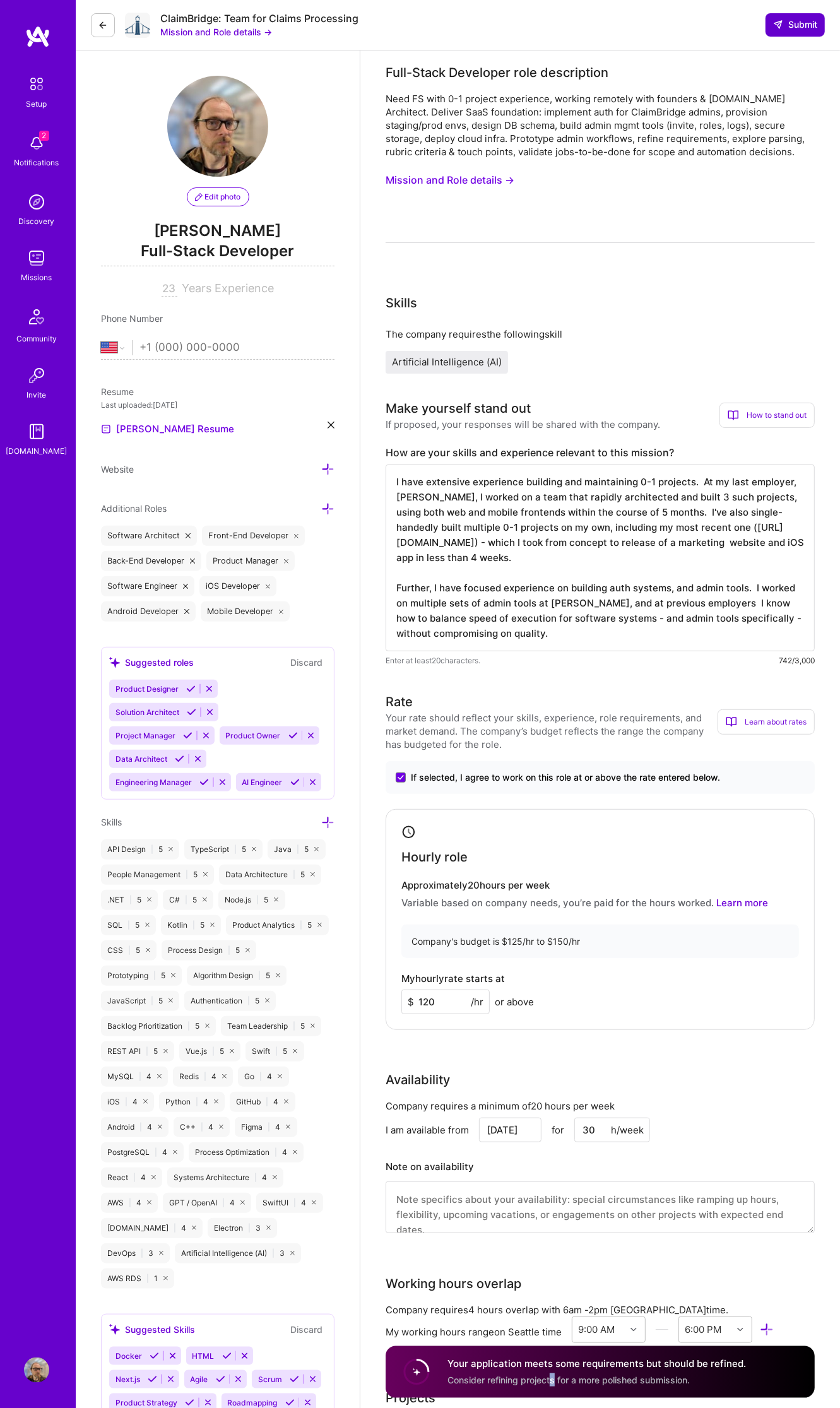
click at [811, 20] on span "Submit" at bounding box center [795, 25] width 44 height 13
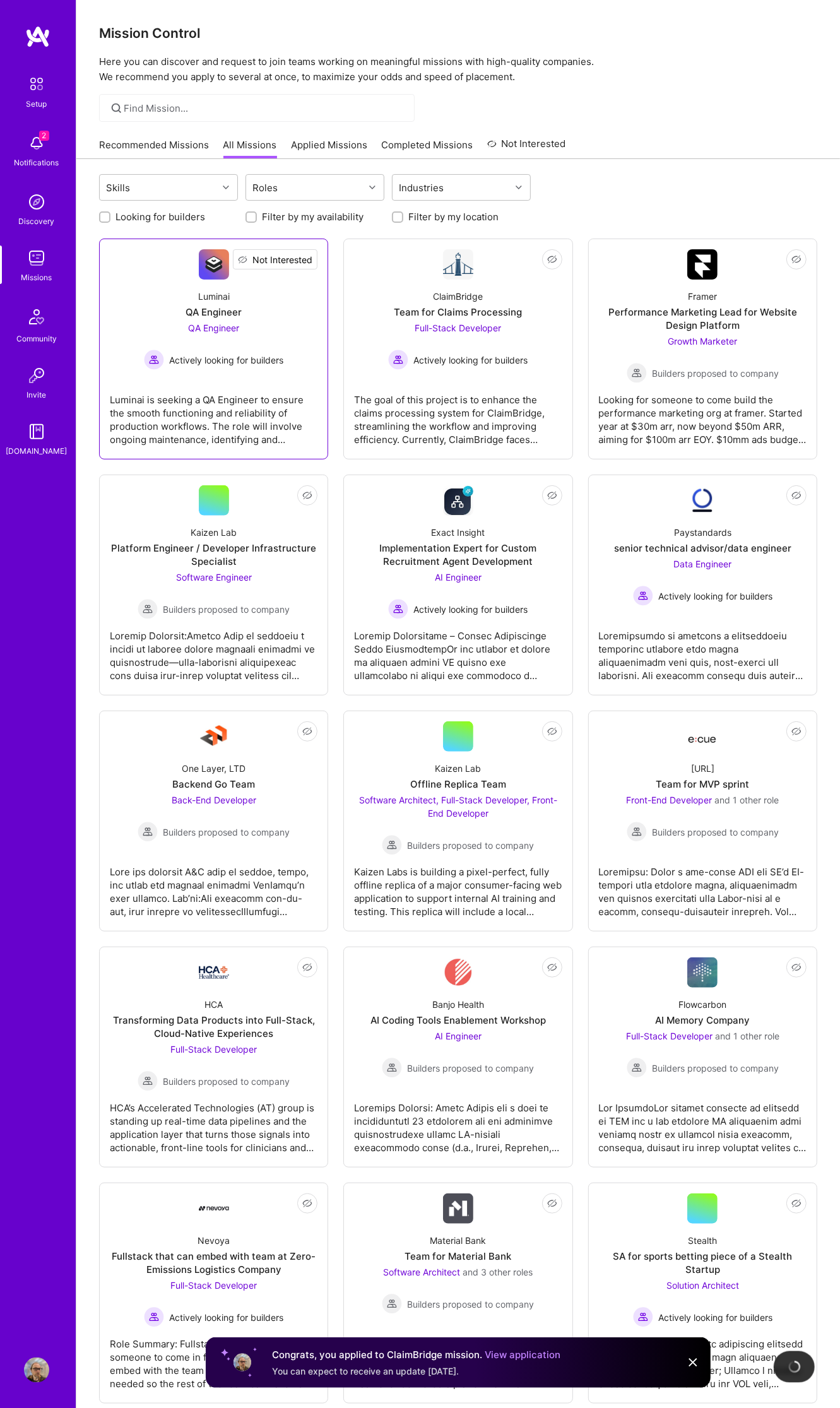
click at [313, 258] on button "Not Interested" at bounding box center [275, 259] width 84 height 20
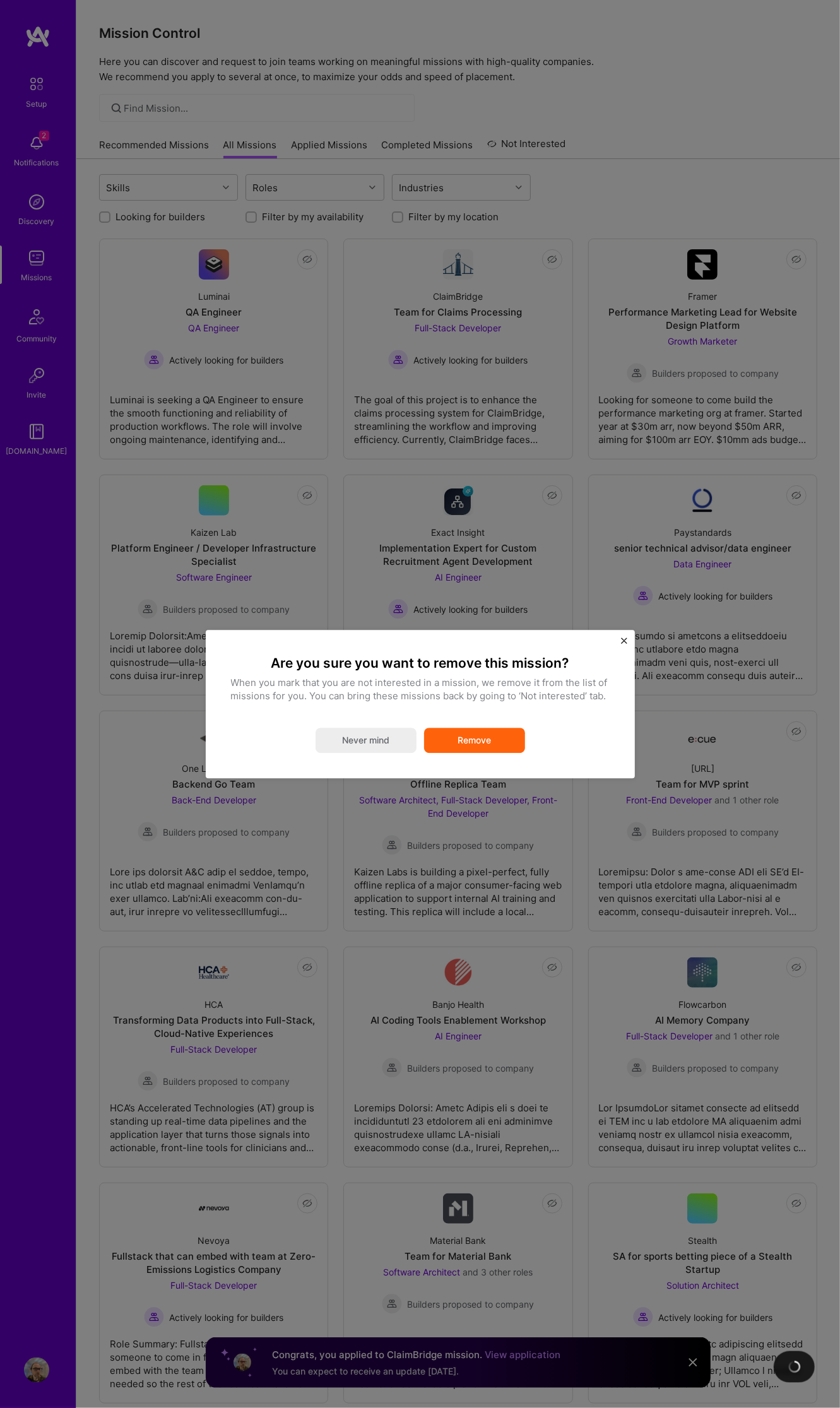
click at [487, 737] on button "Remove" at bounding box center [475, 741] width 101 height 25
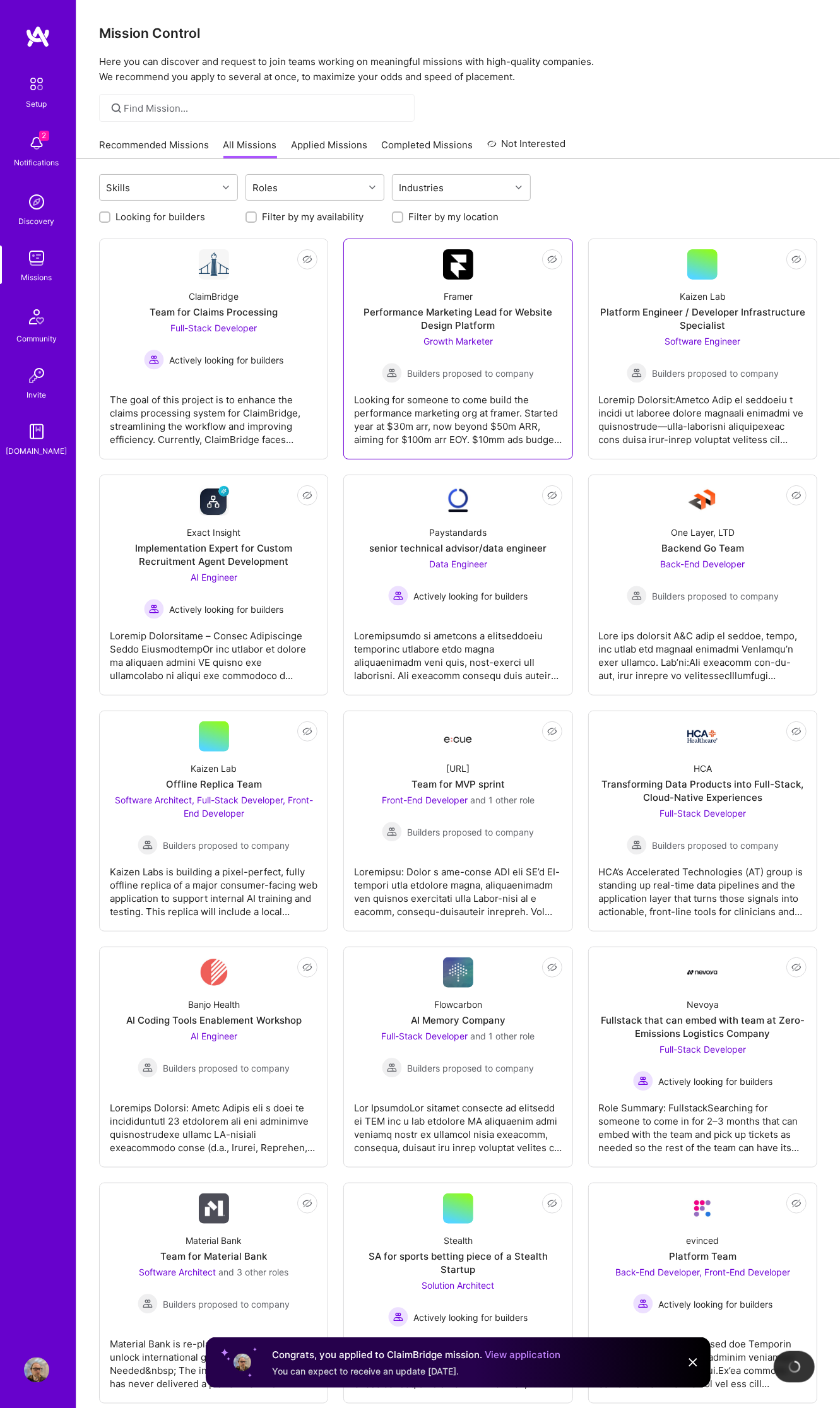
click at [515, 396] on div "Looking for someone to come build the performance marketing org at framer. Star…" at bounding box center [458, 415] width 208 height 63
click at [558, 252] on button "Not Interested" at bounding box center [520, 259] width 84 height 20
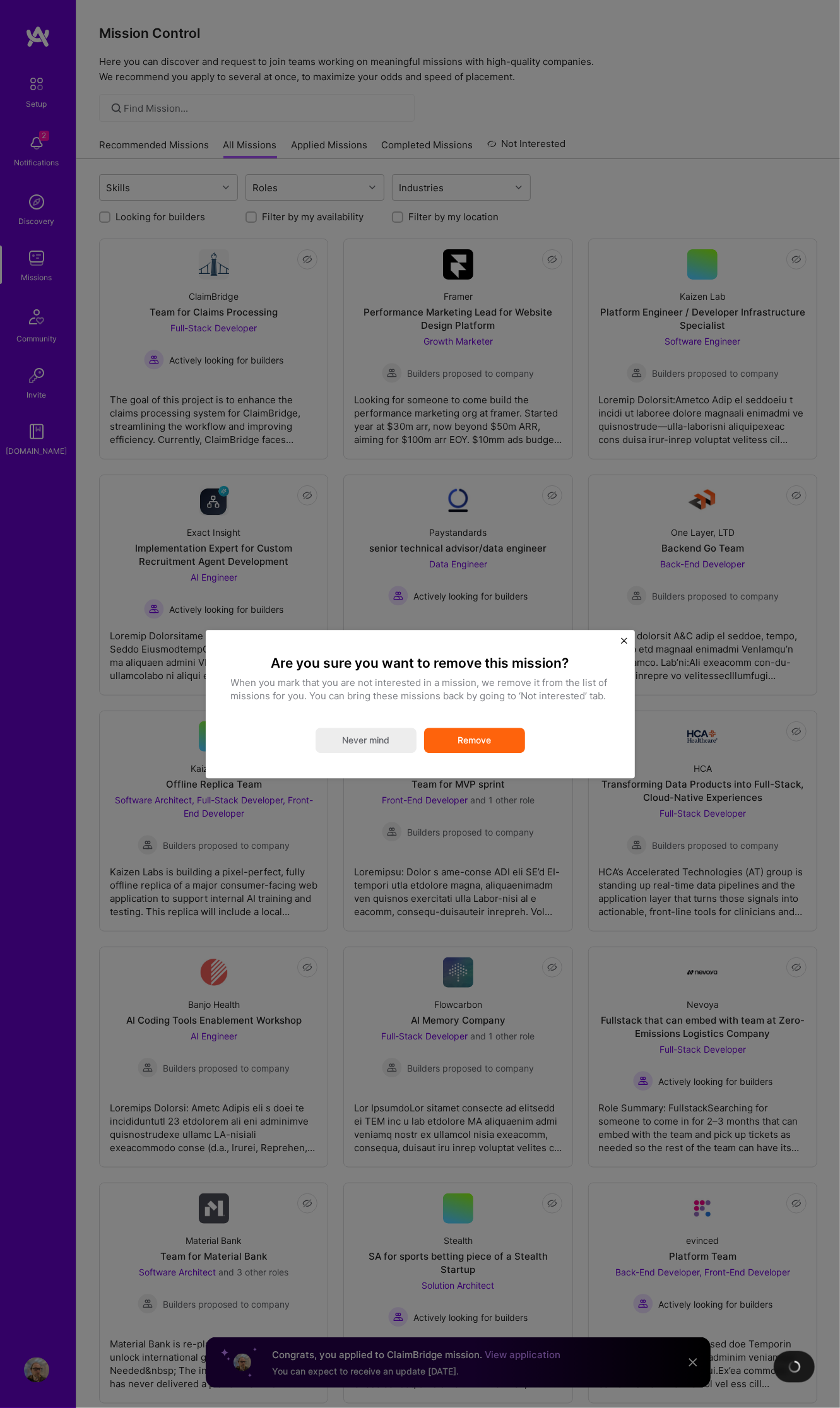
click at [506, 729] on button "Remove" at bounding box center [475, 741] width 101 height 25
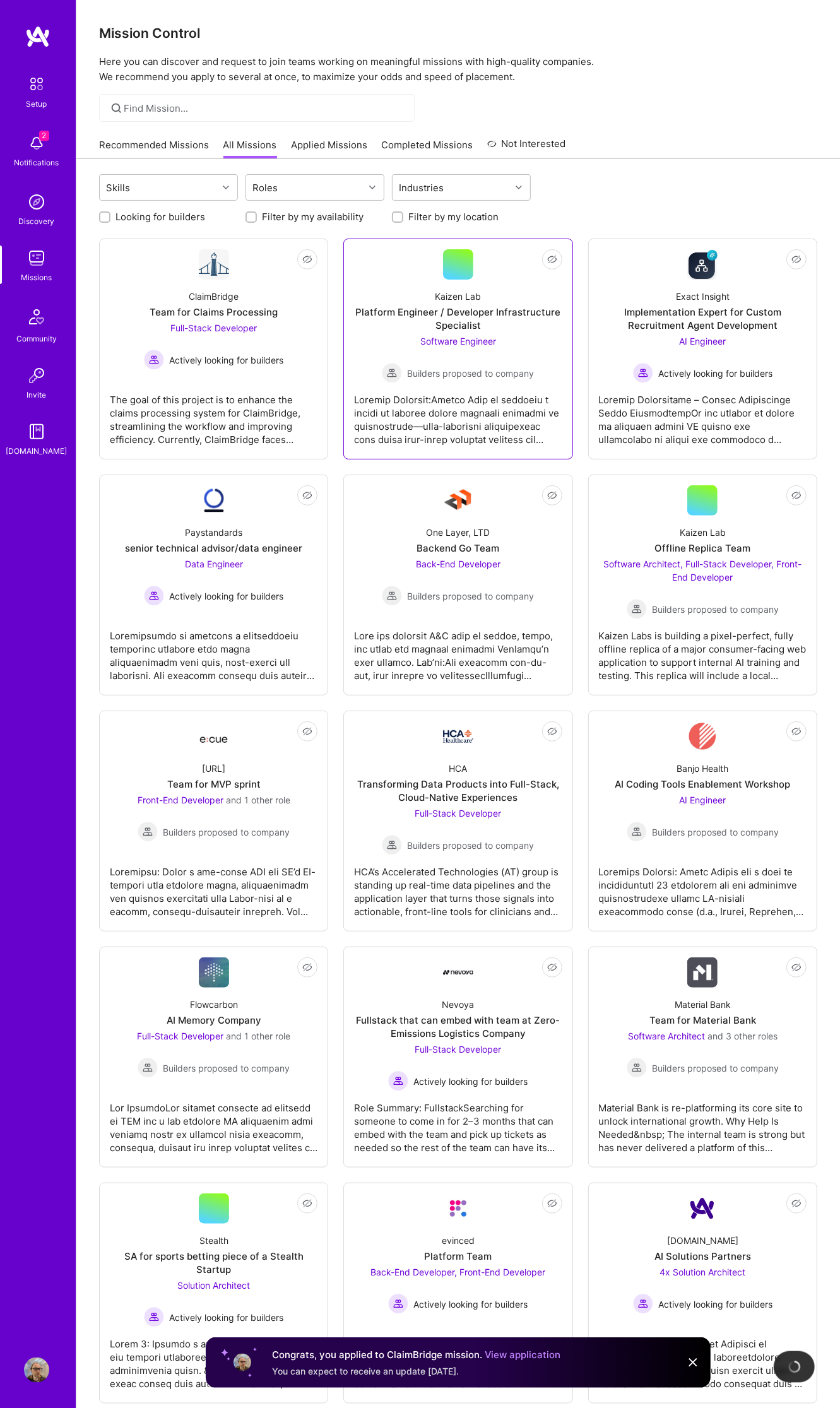
click at [525, 372] on span "Builders proposed to company" at bounding box center [470, 373] width 127 height 13
click at [501, 275] on link "Not Interested Kaizen Lab Platform Engineer / Developer Infrastructure Speciali…" at bounding box center [458, 349] width 208 height 200
click at [551, 257] on span "Not Interested" at bounding box center [527, 259] width 60 height 13
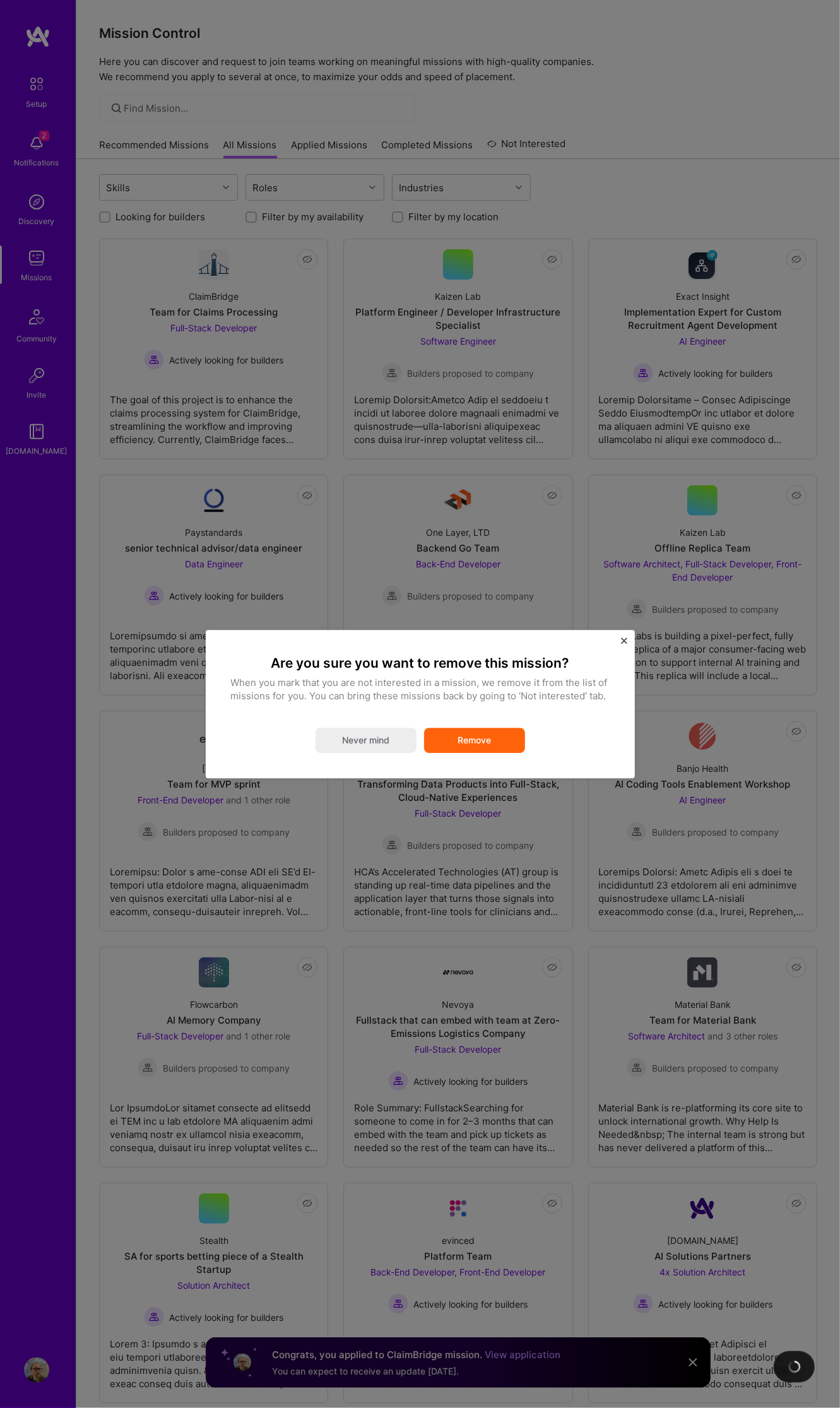
click at [501, 743] on button "Remove" at bounding box center [475, 741] width 101 height 25
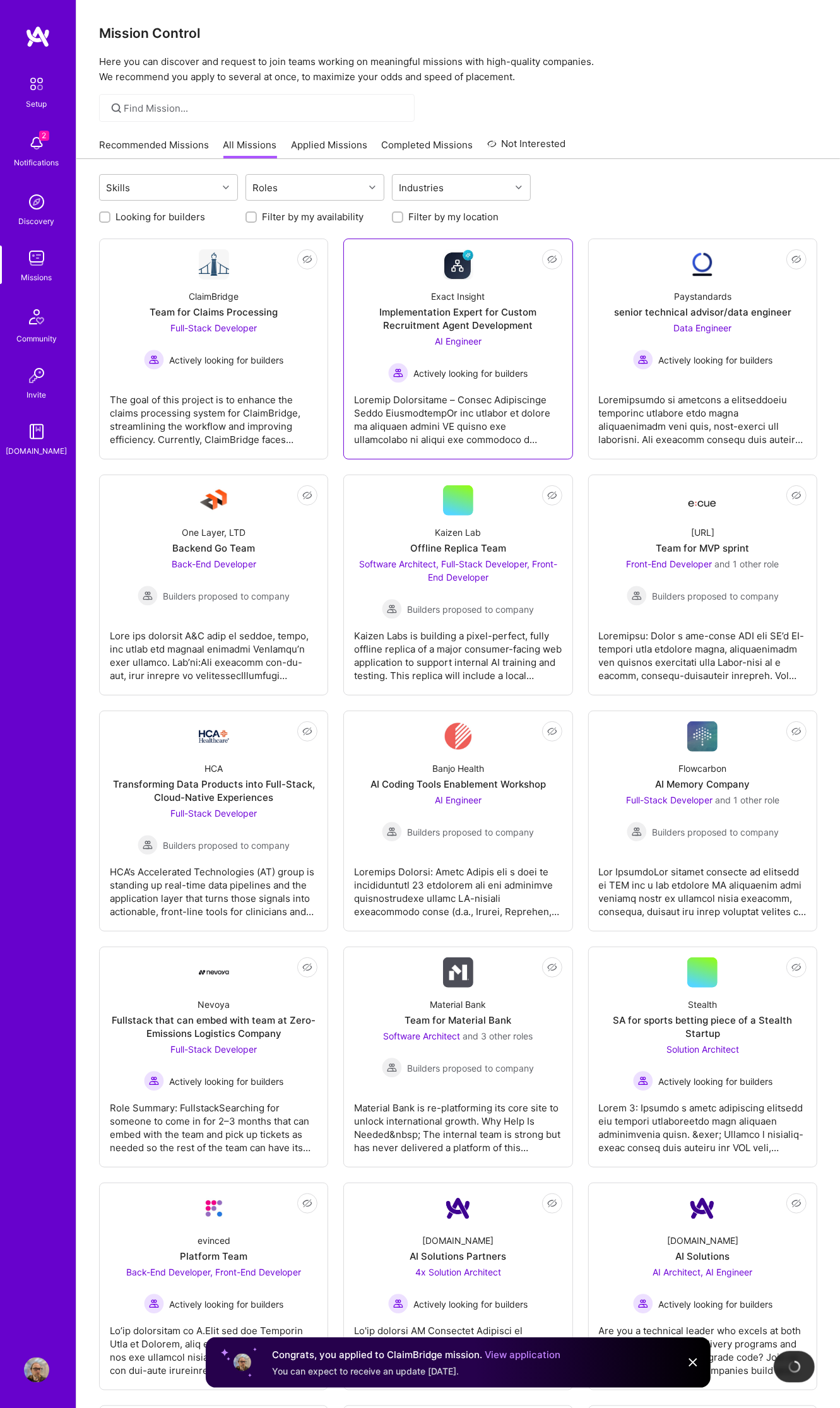
click at [487, 321] on div "Implementation Expert for Custom Recruitment Agent Development" at bounding box center [458, 319] width 208 height 27
click at [556, 262] on span "Not Interested" at bounding box center [527, 259] width 60 height 13
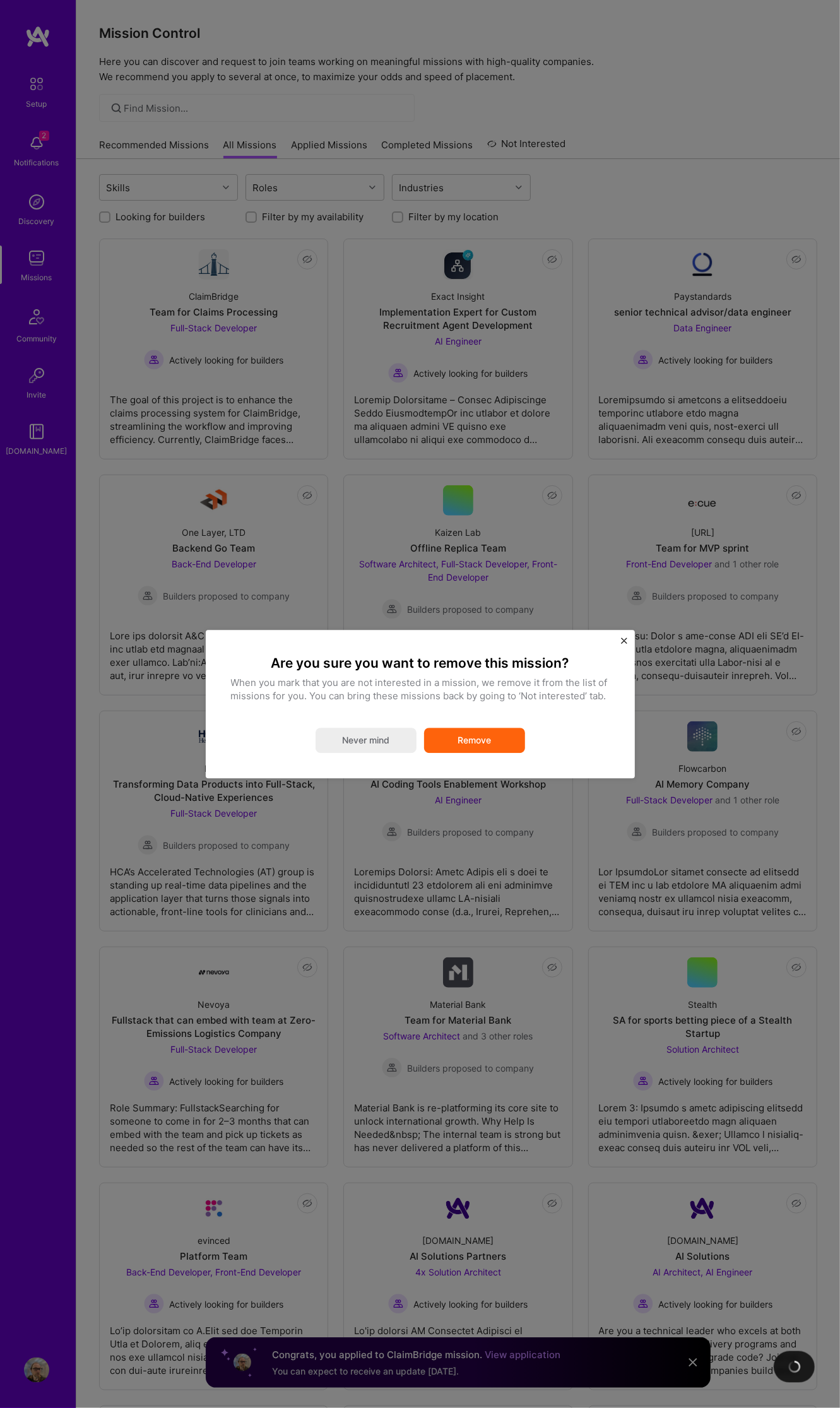
click at [487, 748] on button "Remove" at bounding box center [475, 741] width 101 height 25
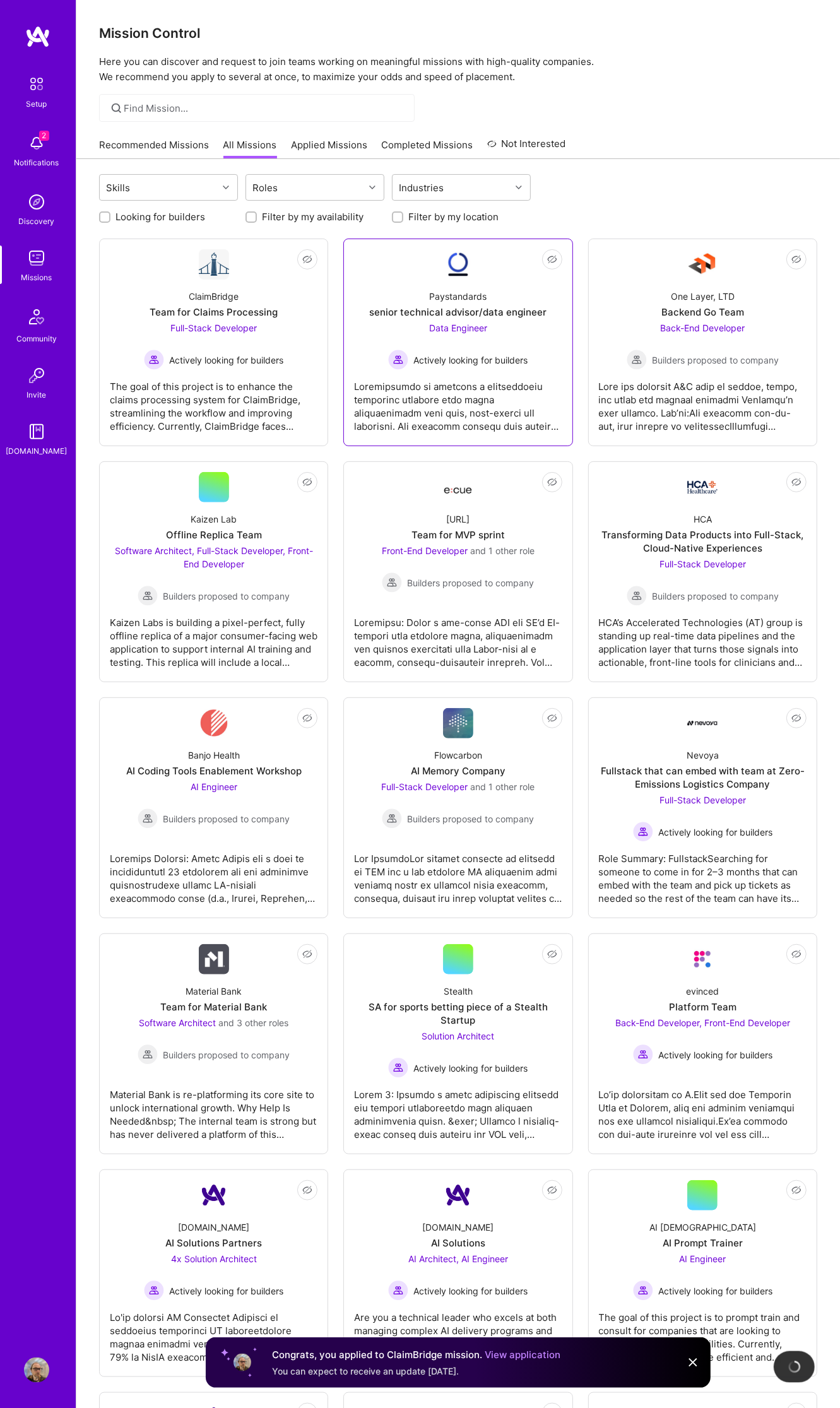
click at [466, 382] on div at bounding box center [458, 401] width 208 height 63
click at [544, 261] on span "Not Interested" at bounding box center [527, 259] width 60 height 13
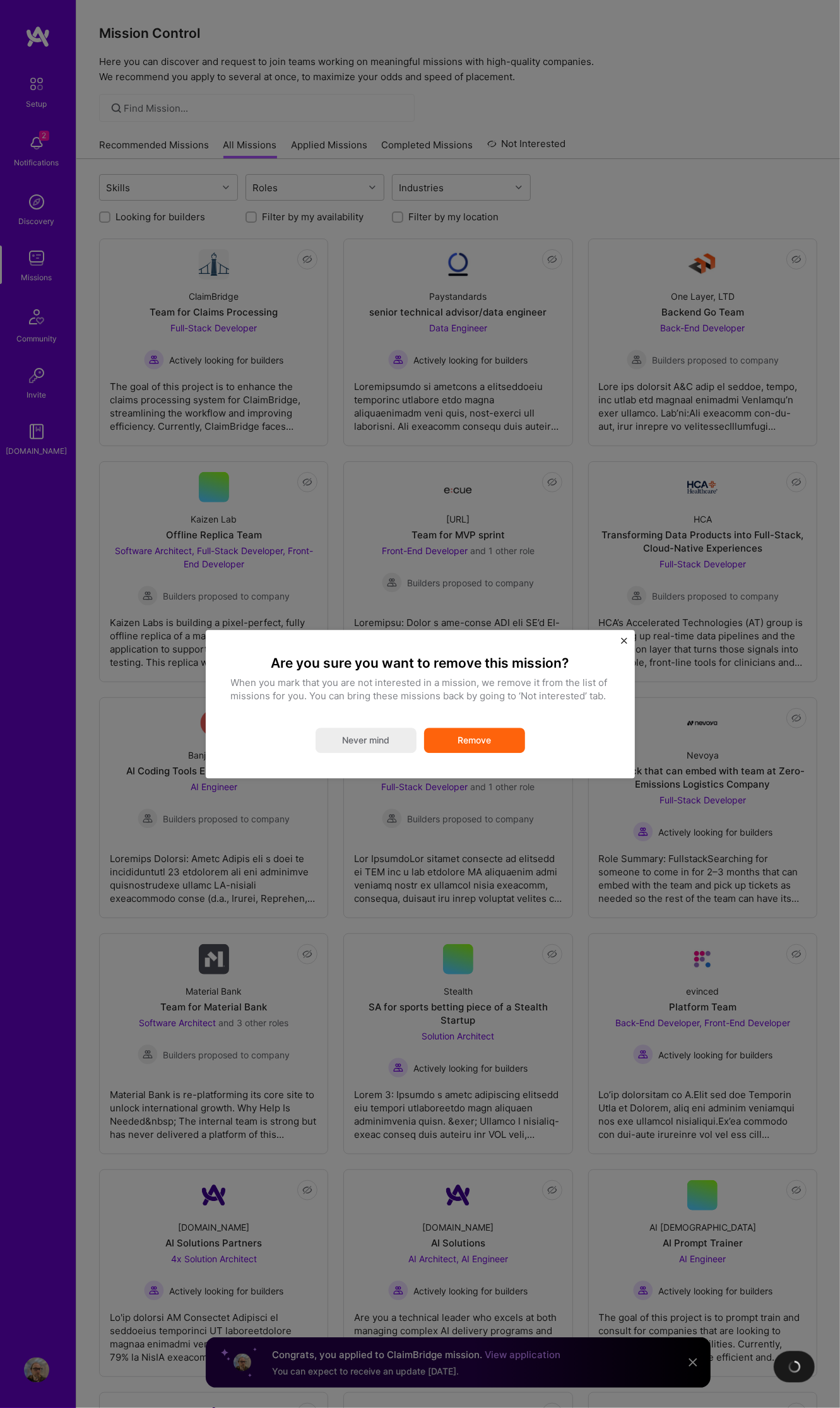
click at [506, 741] on button "Remove" at bounding box center [475, 741] width 101 height 25
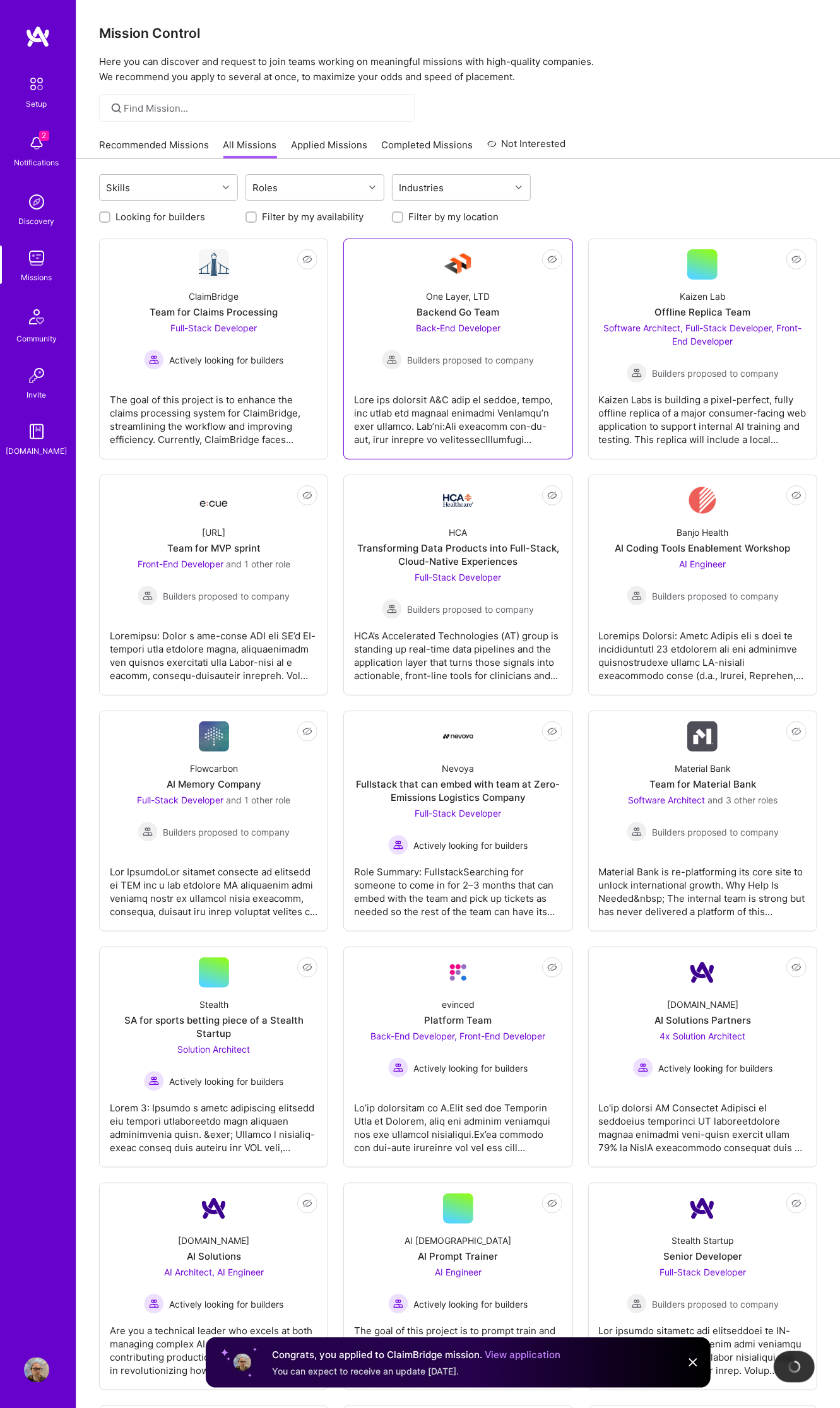
click at [525, 285] on div "One Layer, LTD Backend Go Team Back-End Developer Builders proposed to company" at bounding box center [458, 325] width 208 height 90
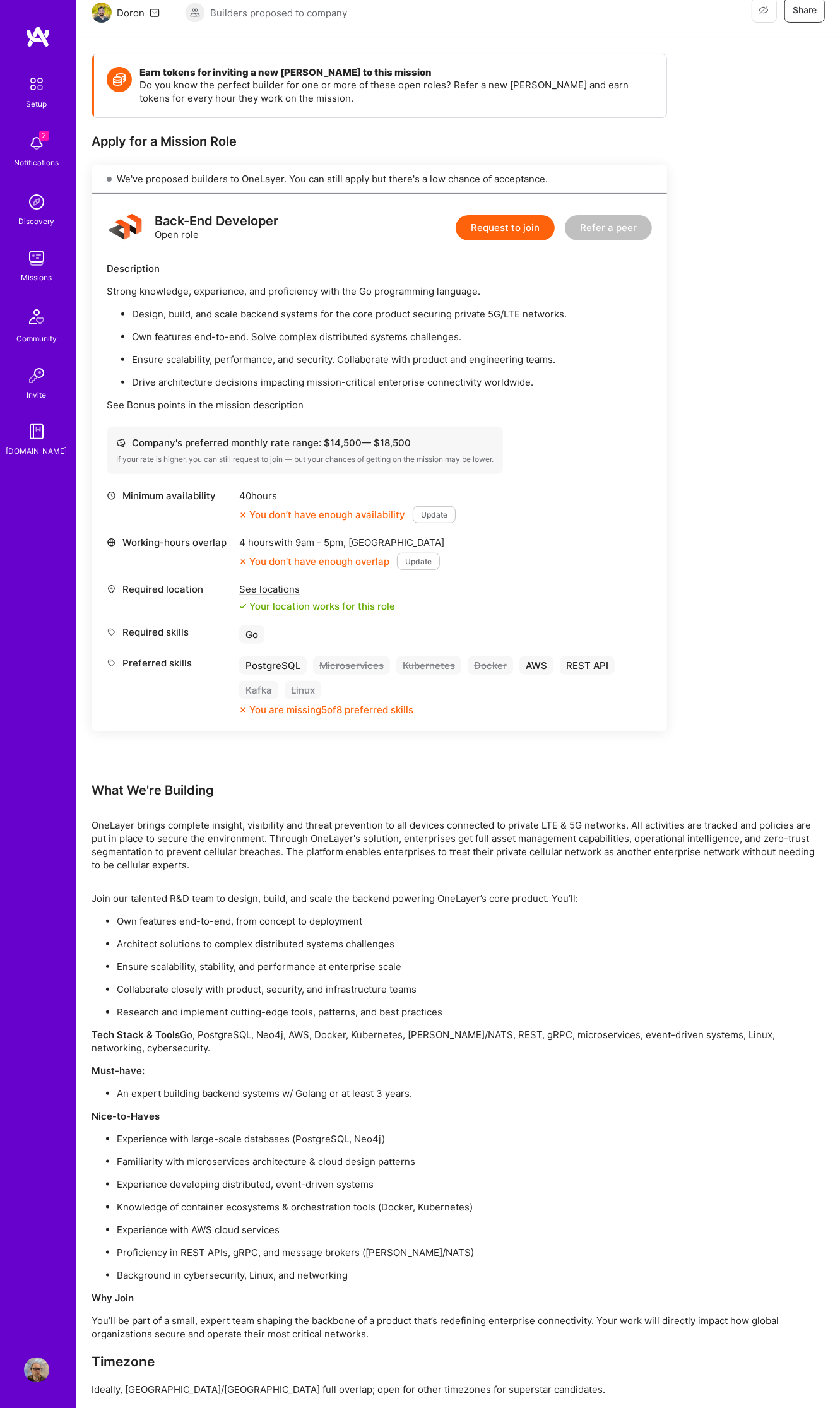
scroll to position [156, 0]
